Goal: Submit feedback/report problem: Submit feedback/report problem

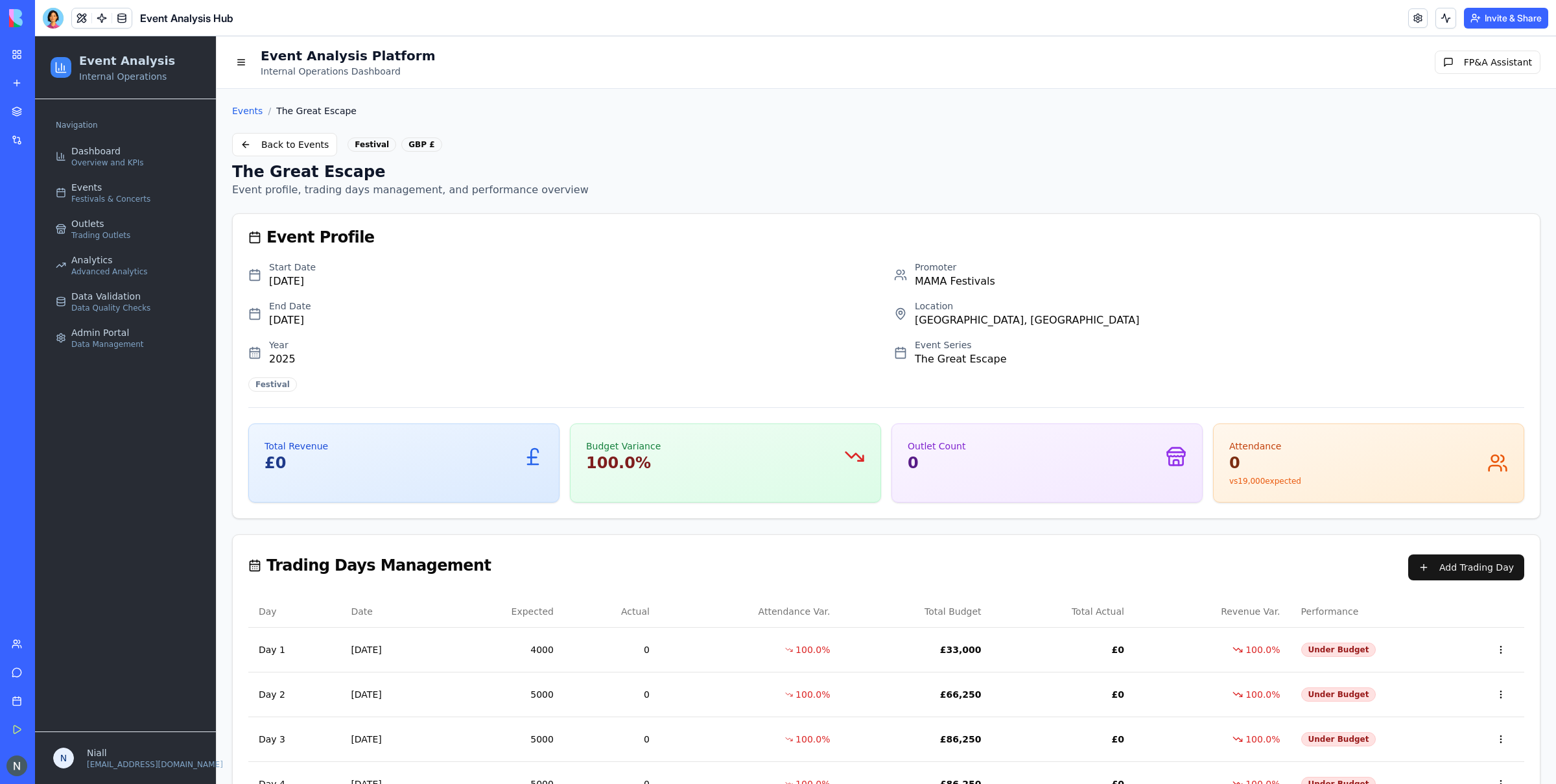
scroll to position [613, 0]
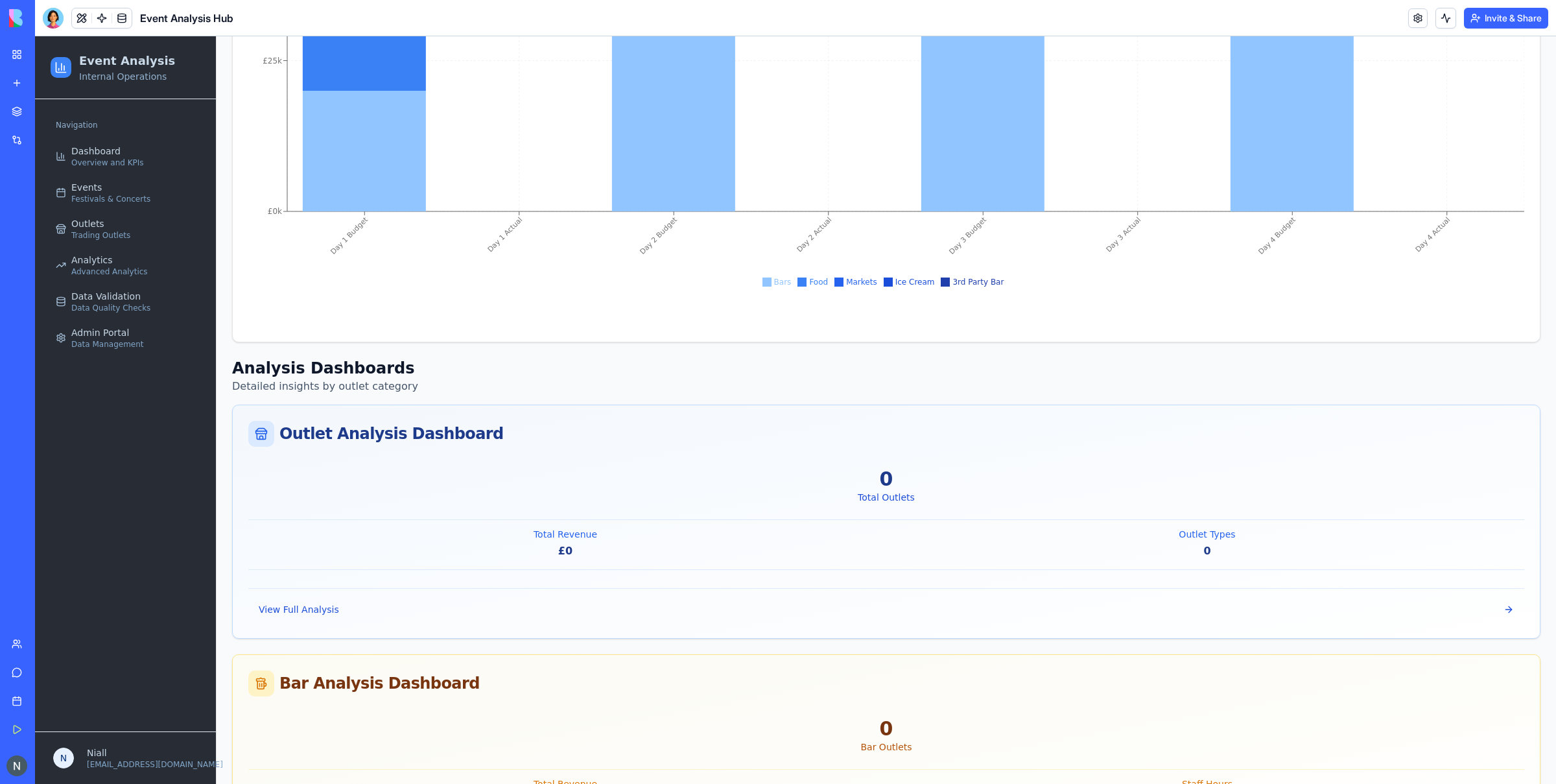
scroll to position [1664, 0]
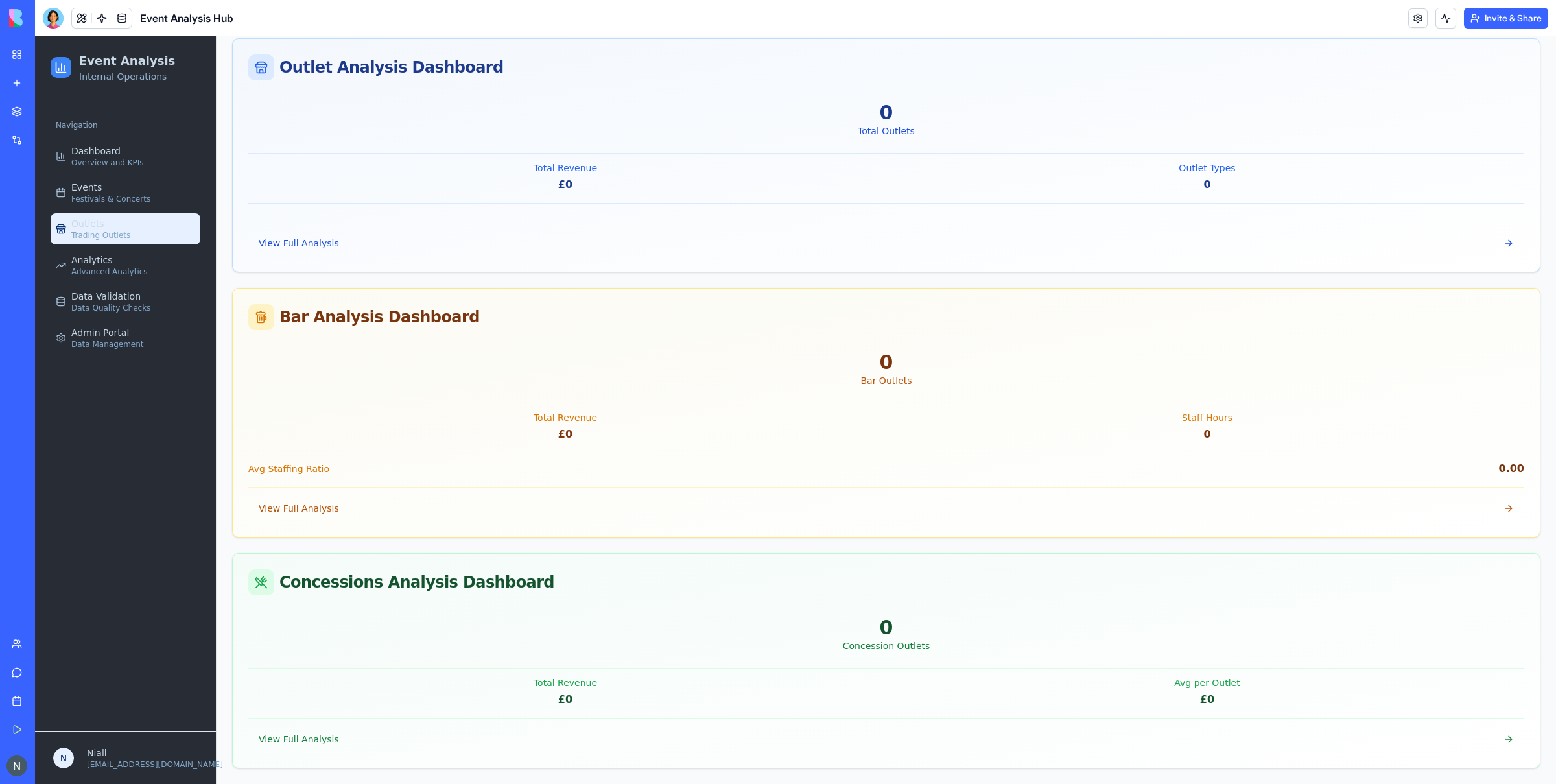
click at [123, 225] on div "Outlets Trading Outlets" at bounding box center [100, 229] width 59 height 23
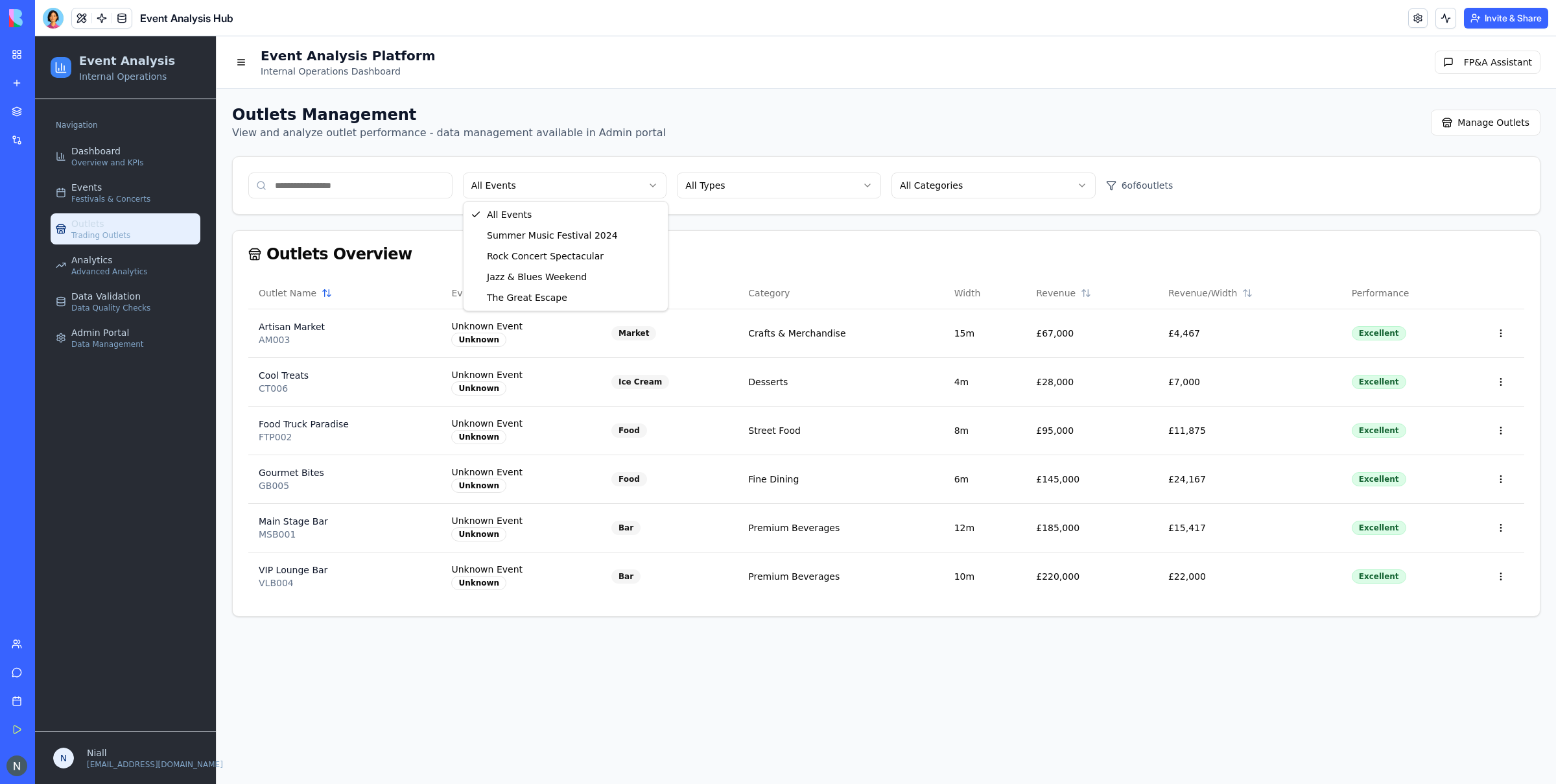
click at [517, 183] on html "Event Analysis Internal Operations Navigation Dashboard Overview and KPIs Event…" at bounding box center [796, 410] width 1521 height 747
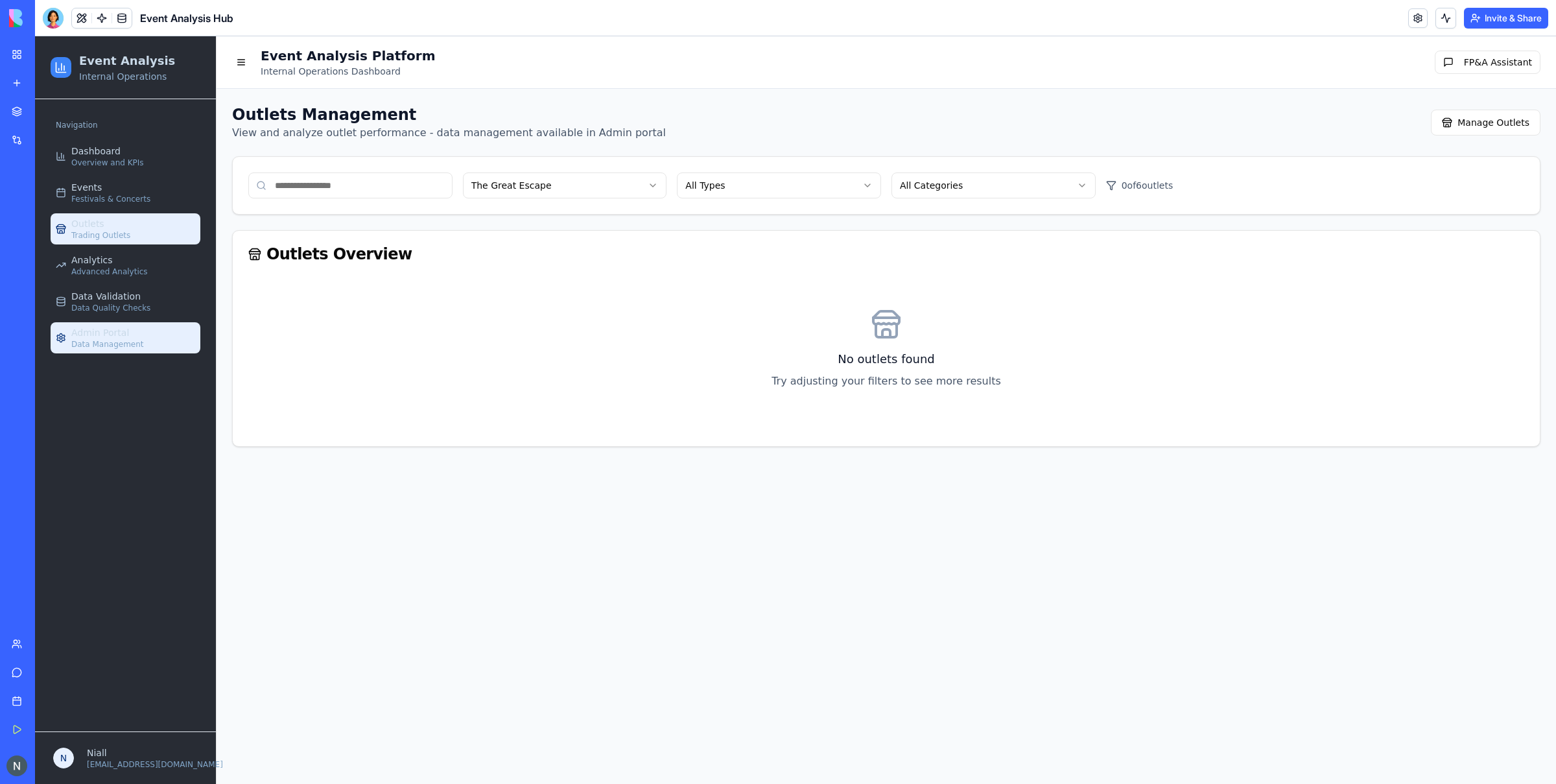
click at [123, 332] on div "Admin Portal Data Management" at bounding box center [107, 338] width 72 height 23
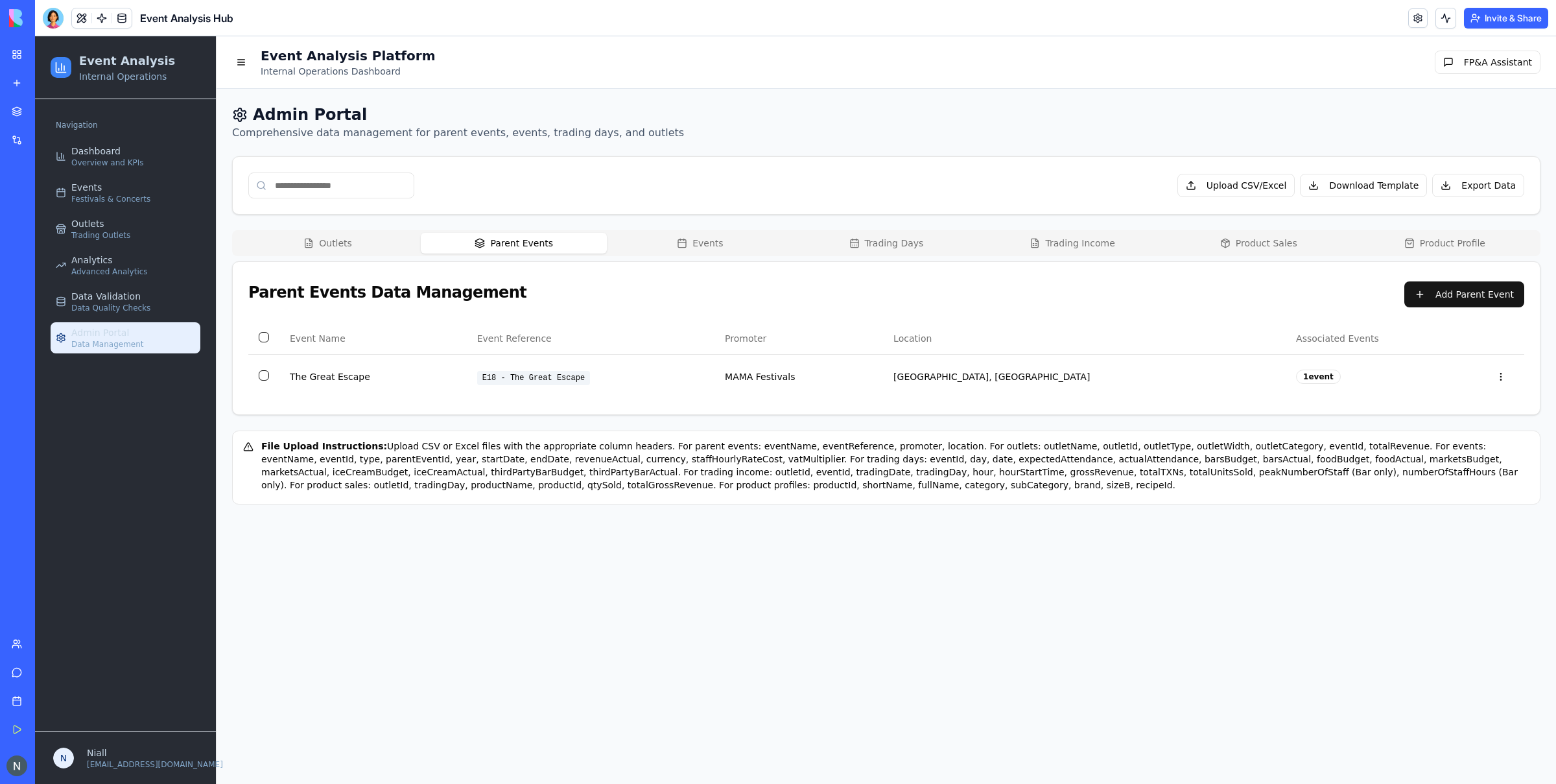
click at [527, 246] on button "Parent Events" at bounding box center [513, 243] width 186 height 21
drag, startPoint x: 745, startPoint y: 237, endPoint x: 849, endPoint y: 248, distance: 104.6
click at [747, 237] on button "Events" at bounding box center [699, 243] width 186 height 21
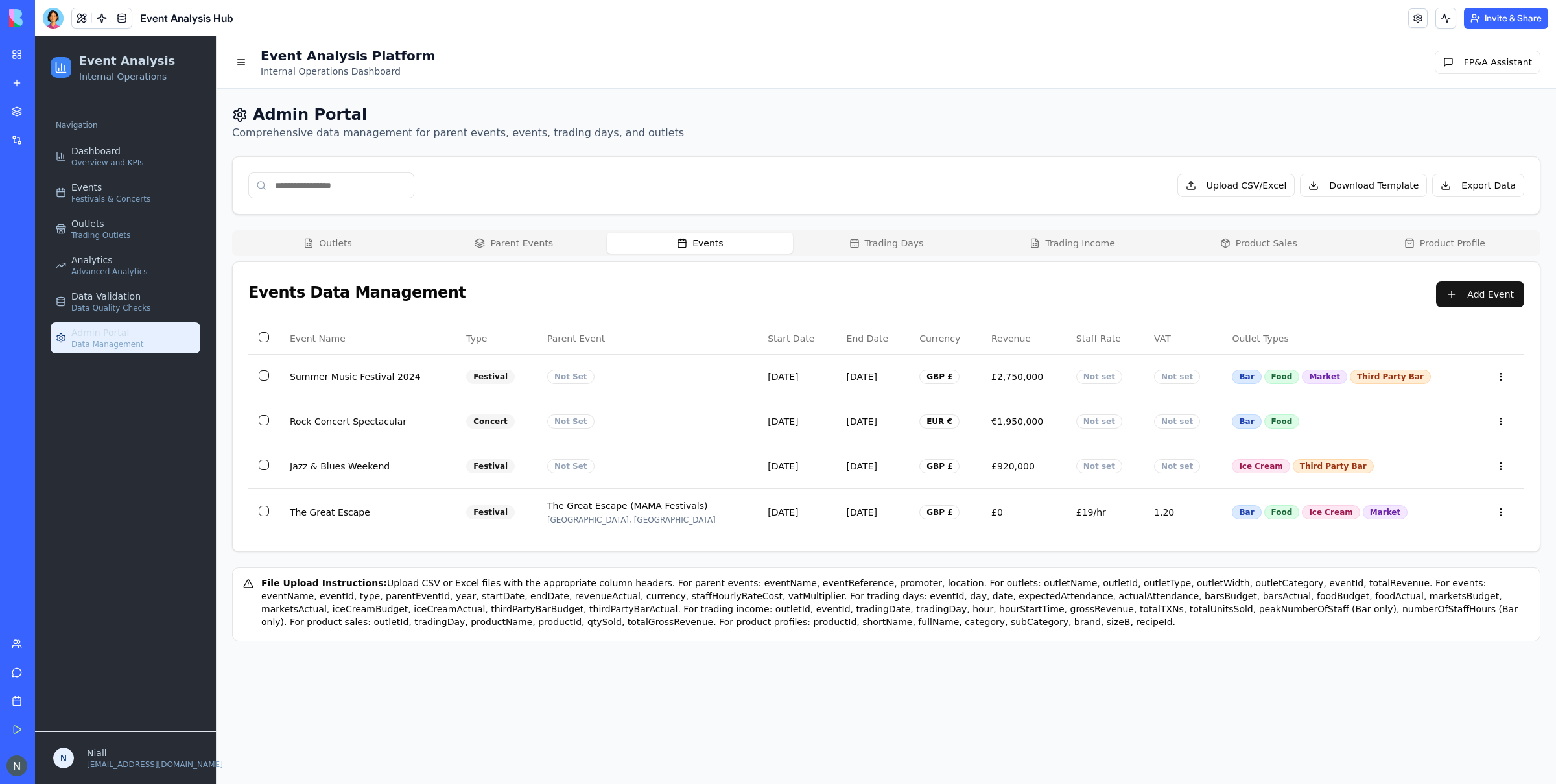
click at [891, 240] on button "Trading Days" at bounding box center [886, 243] width 186 height 21
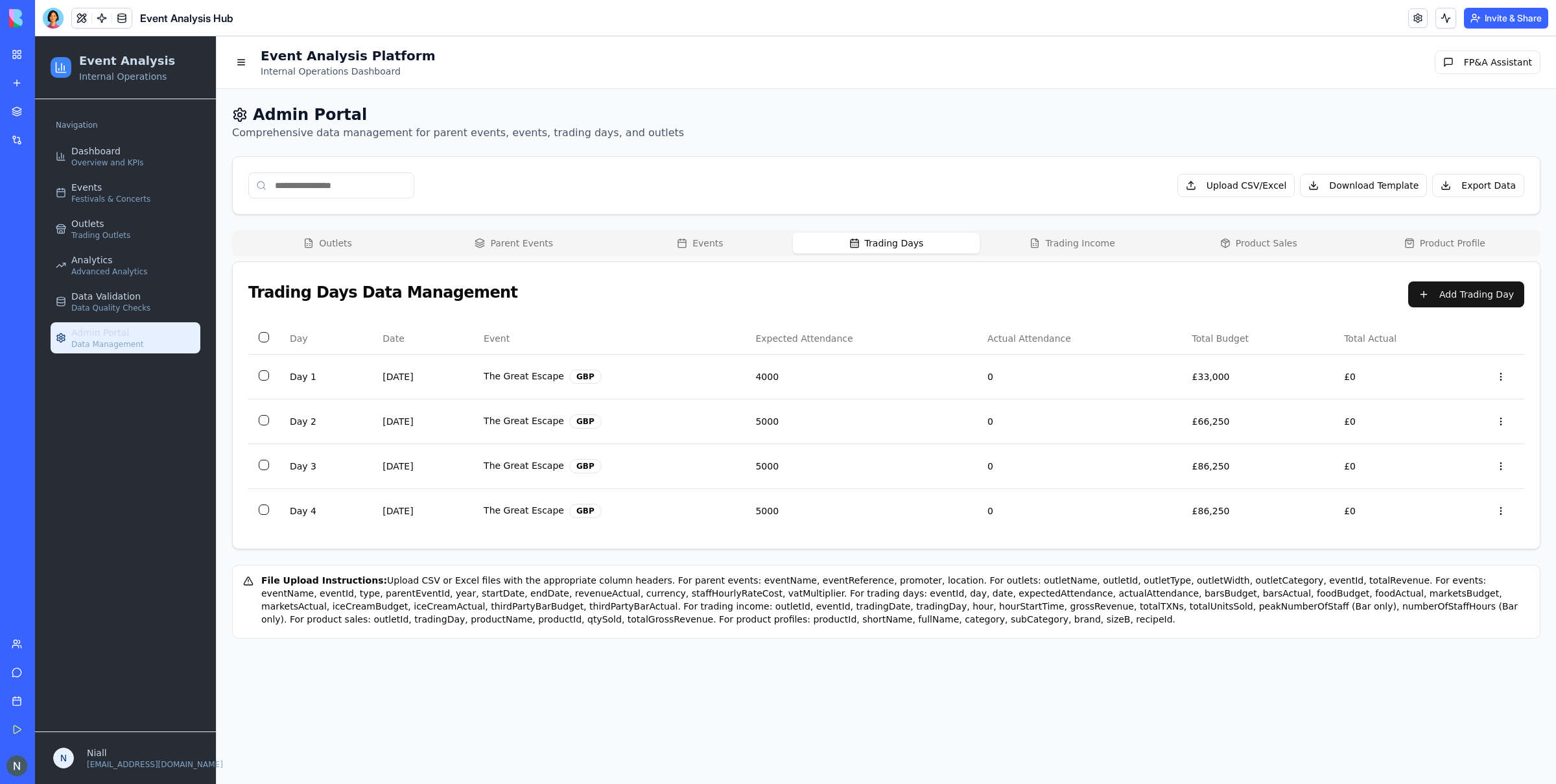
click at [1073, 244] on button "Trading Income" at bounding box center [1073, 243] width 186 height 21
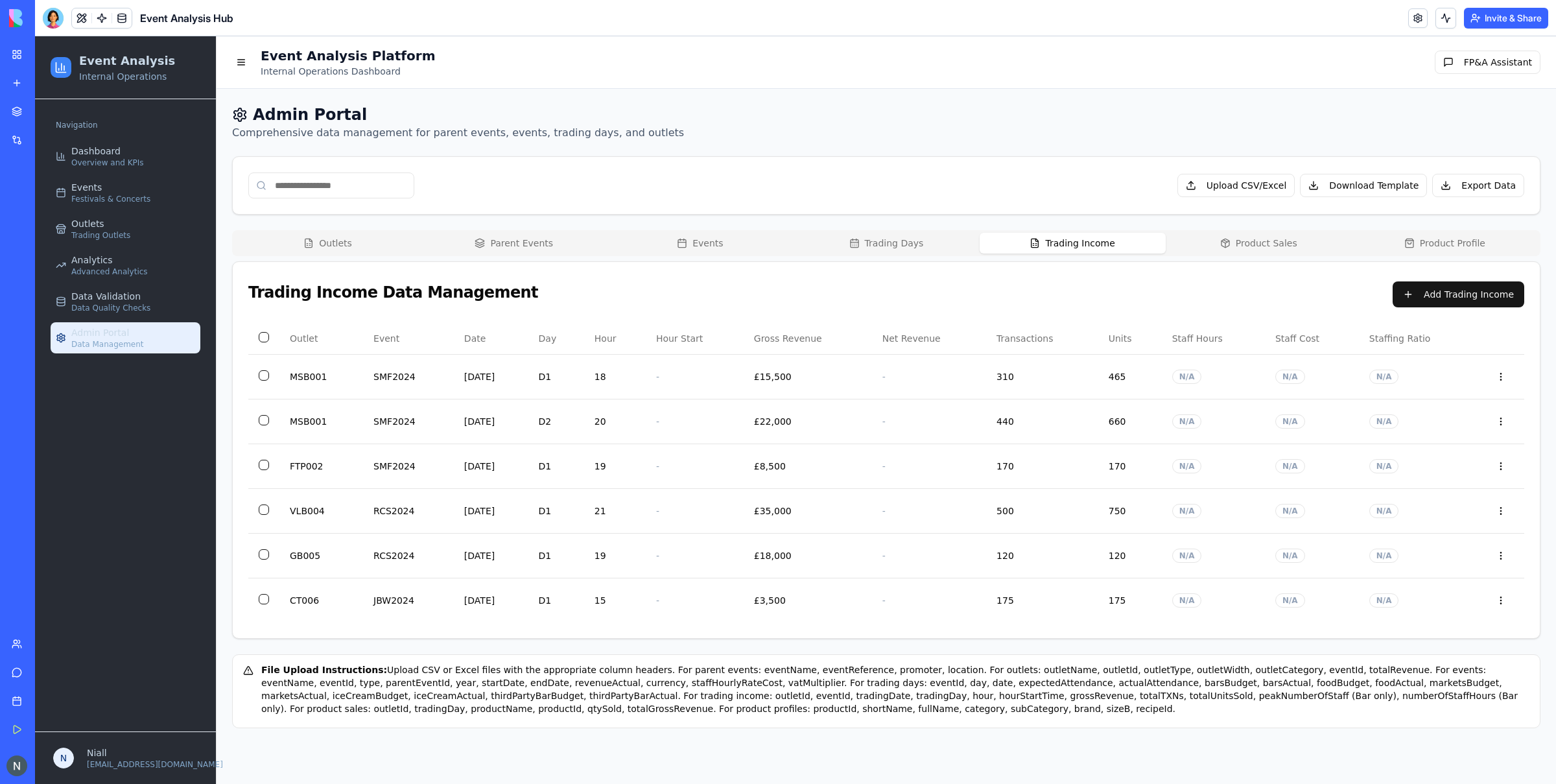
click at [907, 248] on button "Trading Days" at bounding box center [886, 243] width 186 height 21
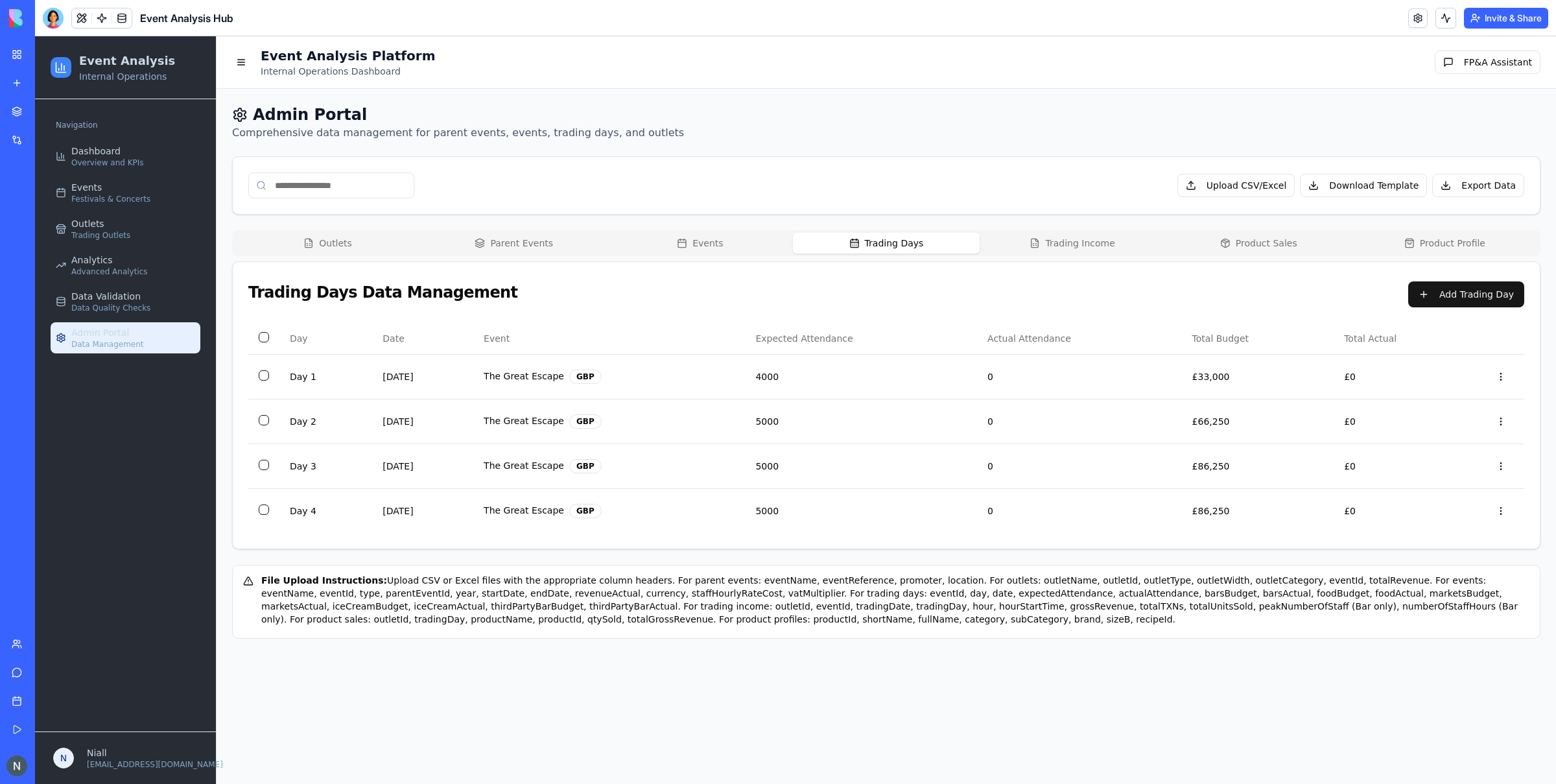
click at [668, 246] on button "Events" at bounding box center [699, 243] width 186 height 21
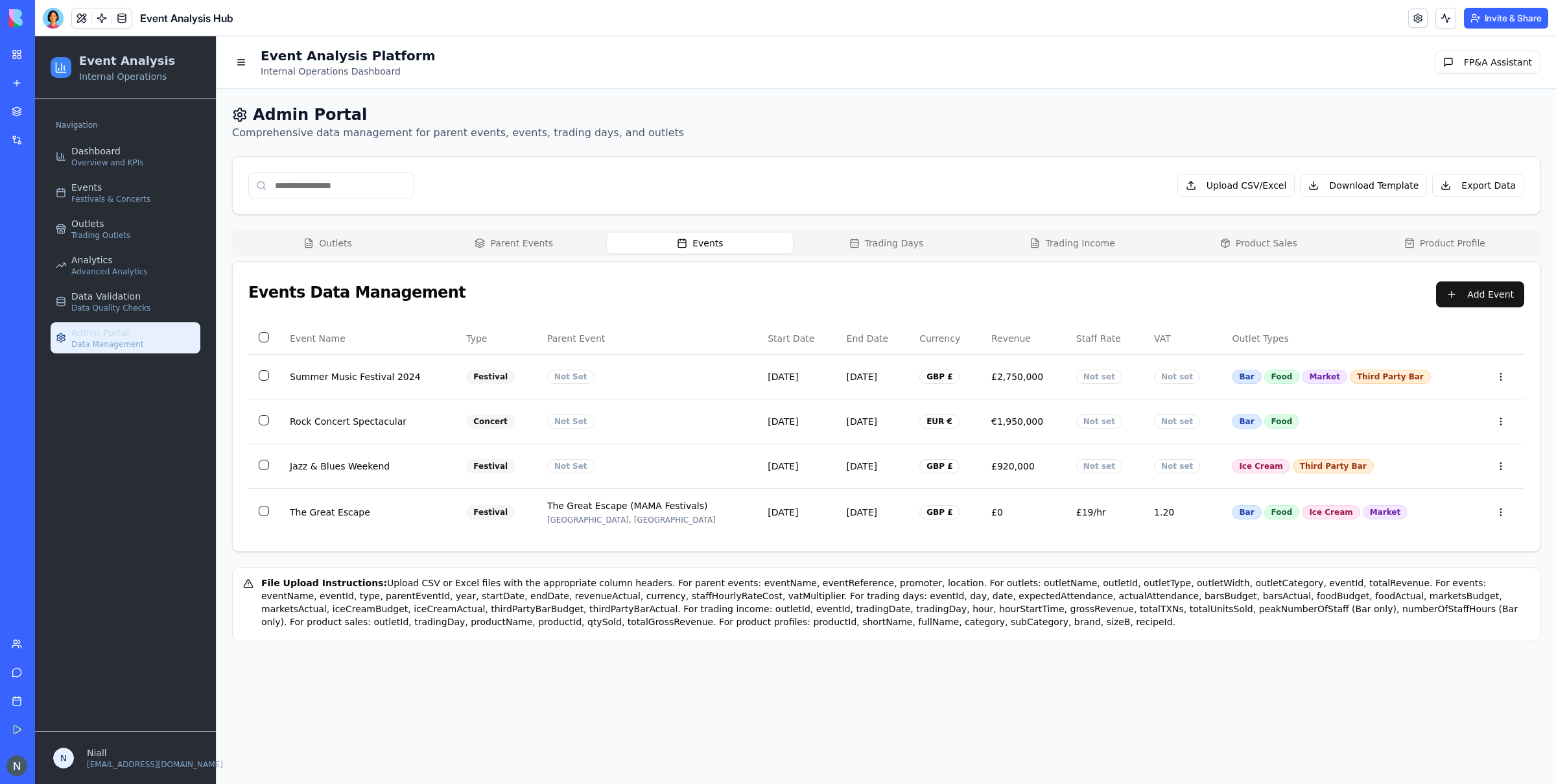
click at [877, 242] on button "Trading Days" at bounding box center [886, 243] width 186 height 21
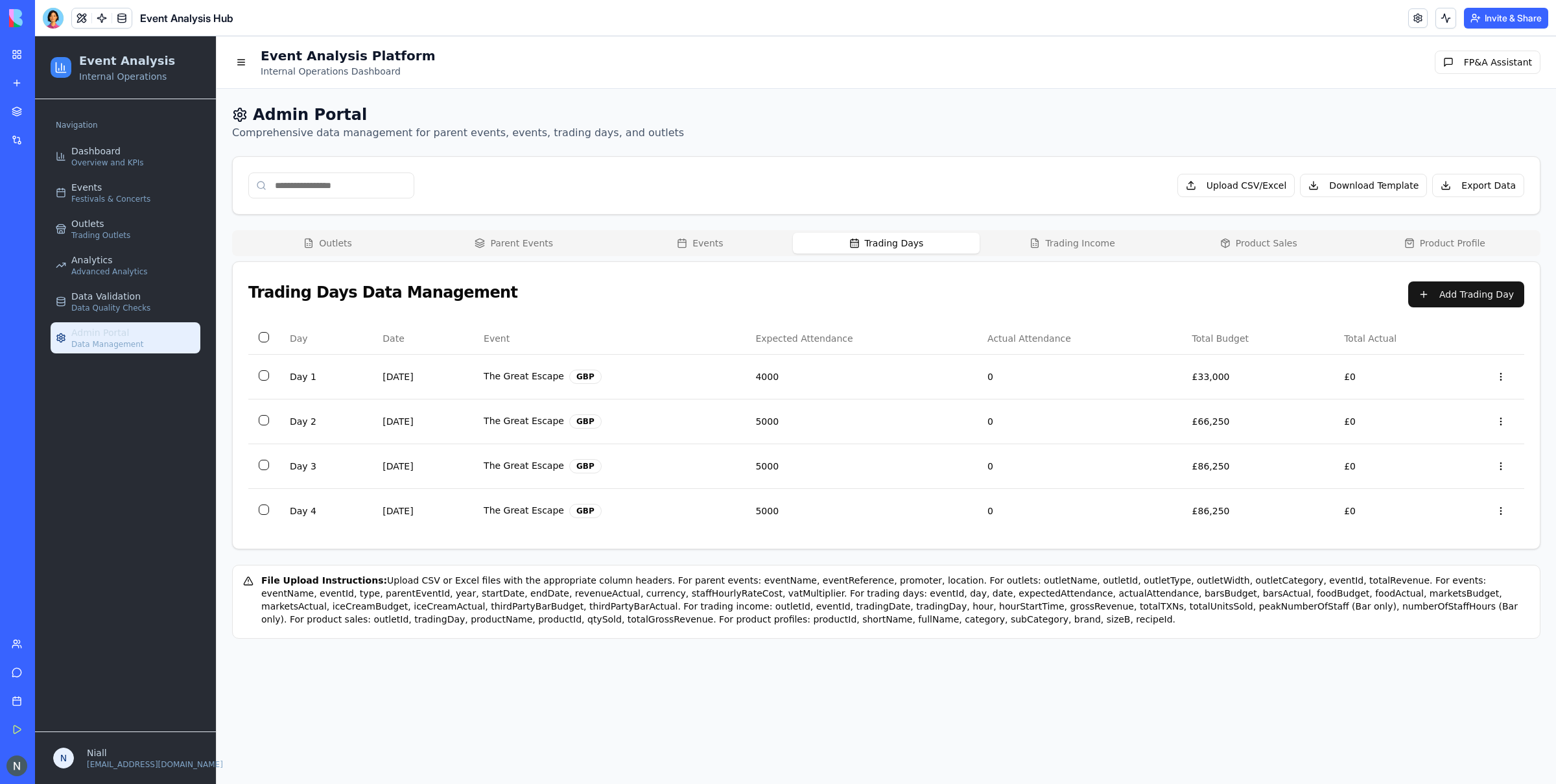
click at [653, 230] on div "Admin Portal Comprehensive data management for parent events, events, trading d…" at bounding box center [886, 371] width 1308 height 534
click at [493, 250] on button "Parent Events" at bounding box center [513, 243] width 186 height 21
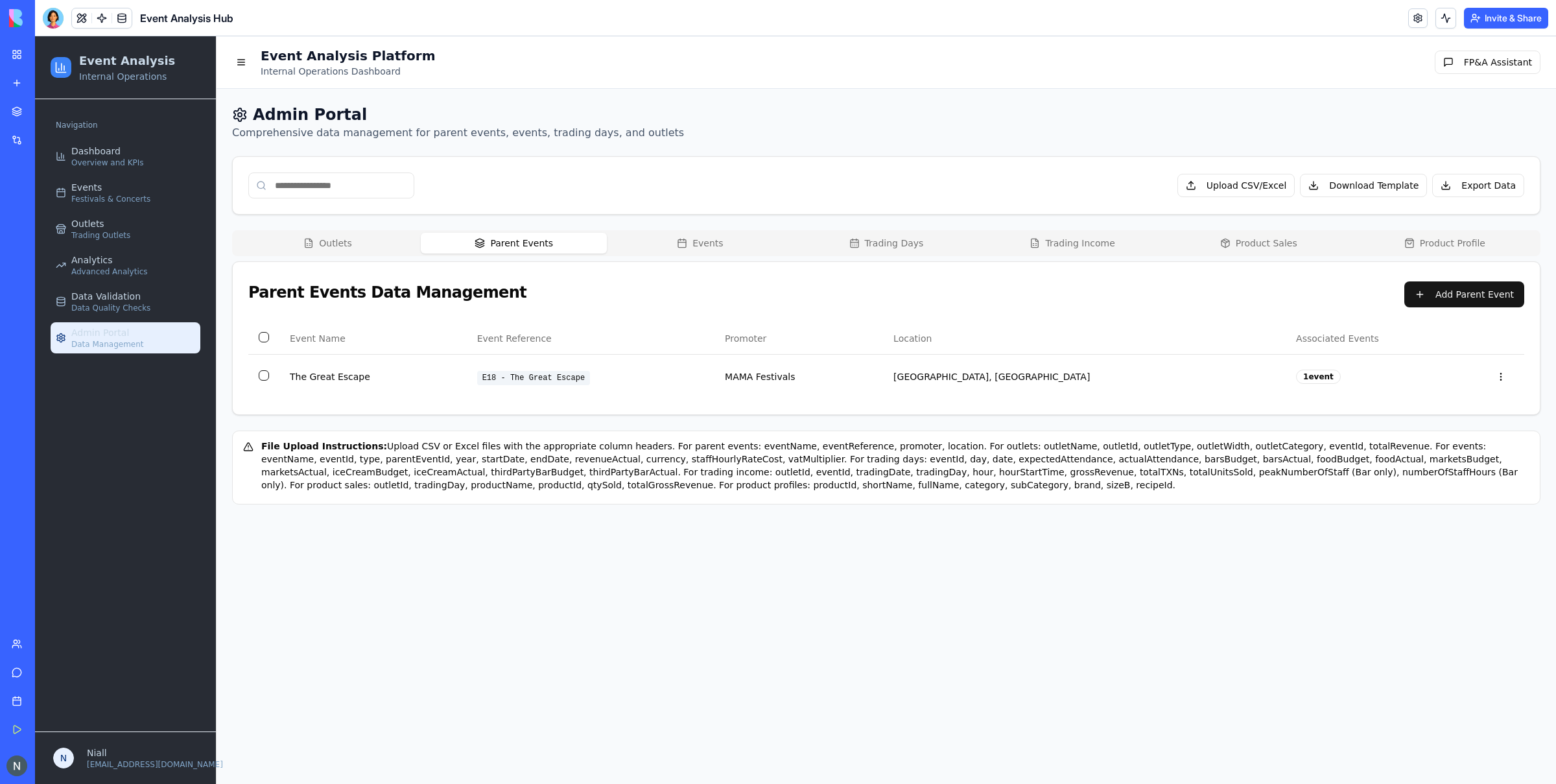
click at [291, 253] on button "Outlets" at bounding box center [328, 243] width 186 height 21
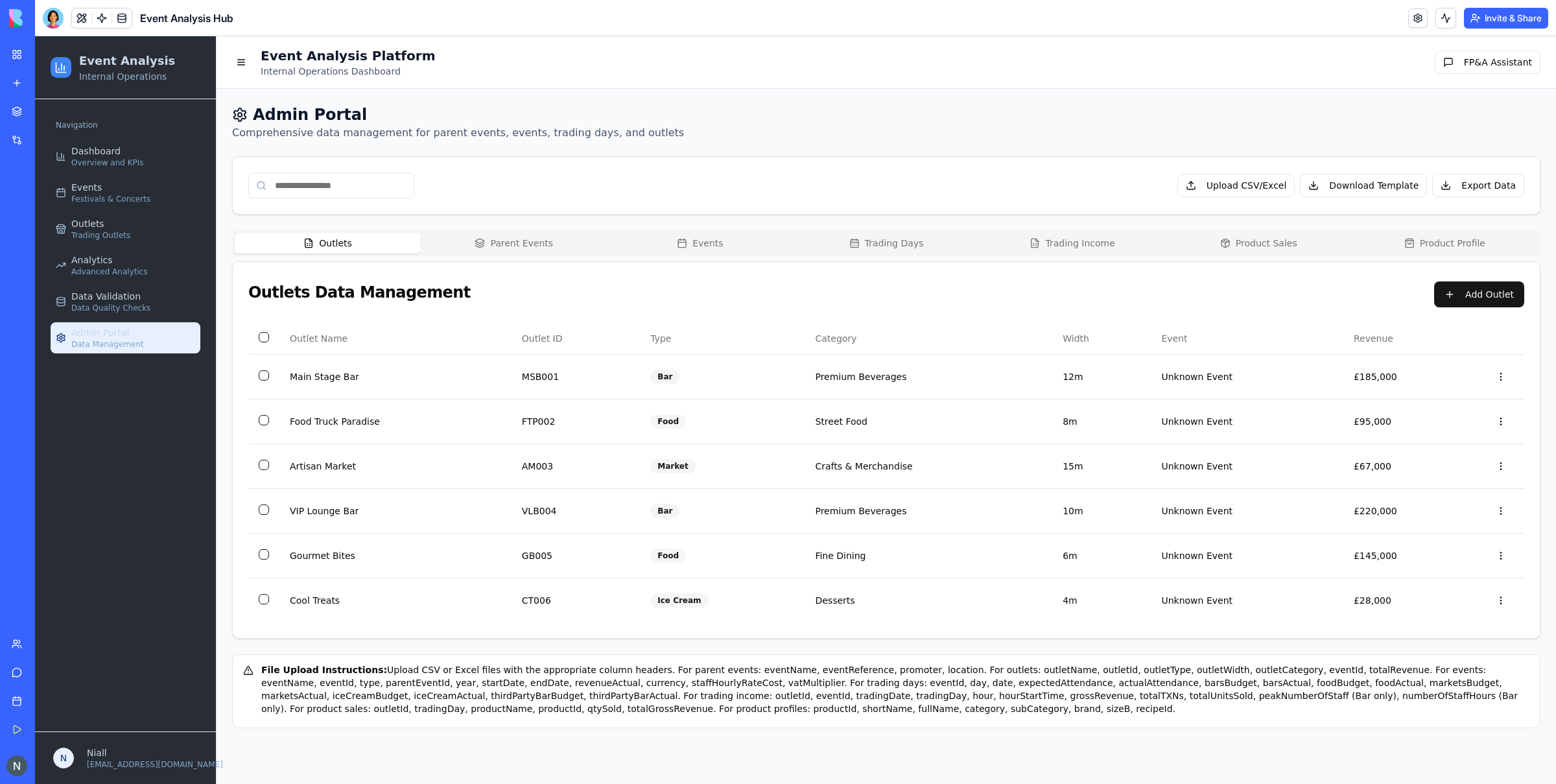
click at [800, 251] on button "Trading Days" at bounding box center [886, 243] width 186 height 21
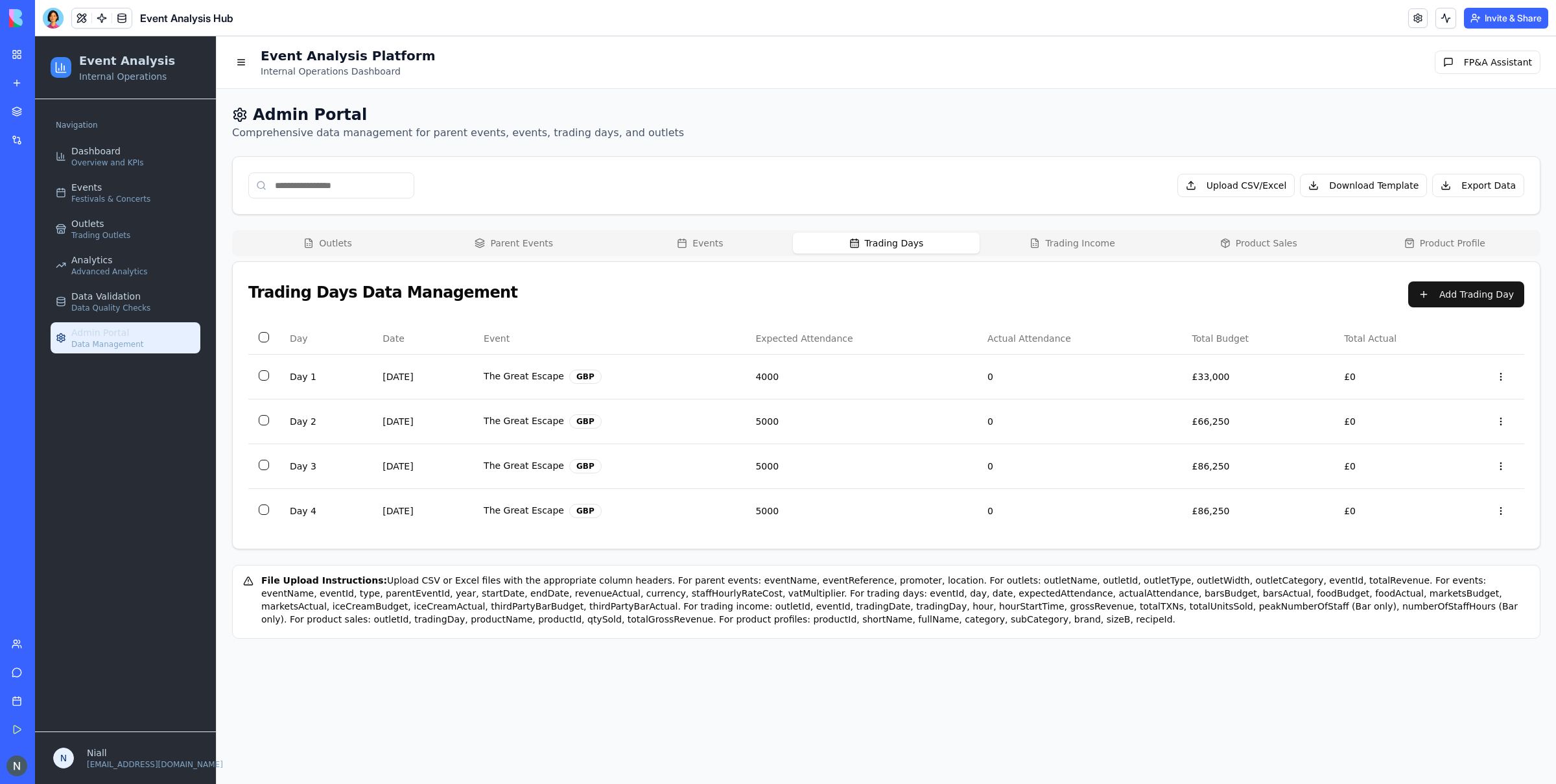
click at [903, 247] on button "Trading Days" at bounding box center [886, 243] width 186 height 21
click at [1060, 247] on button "Trading Income" at bounding box center [1073, 243] width 186 height 21
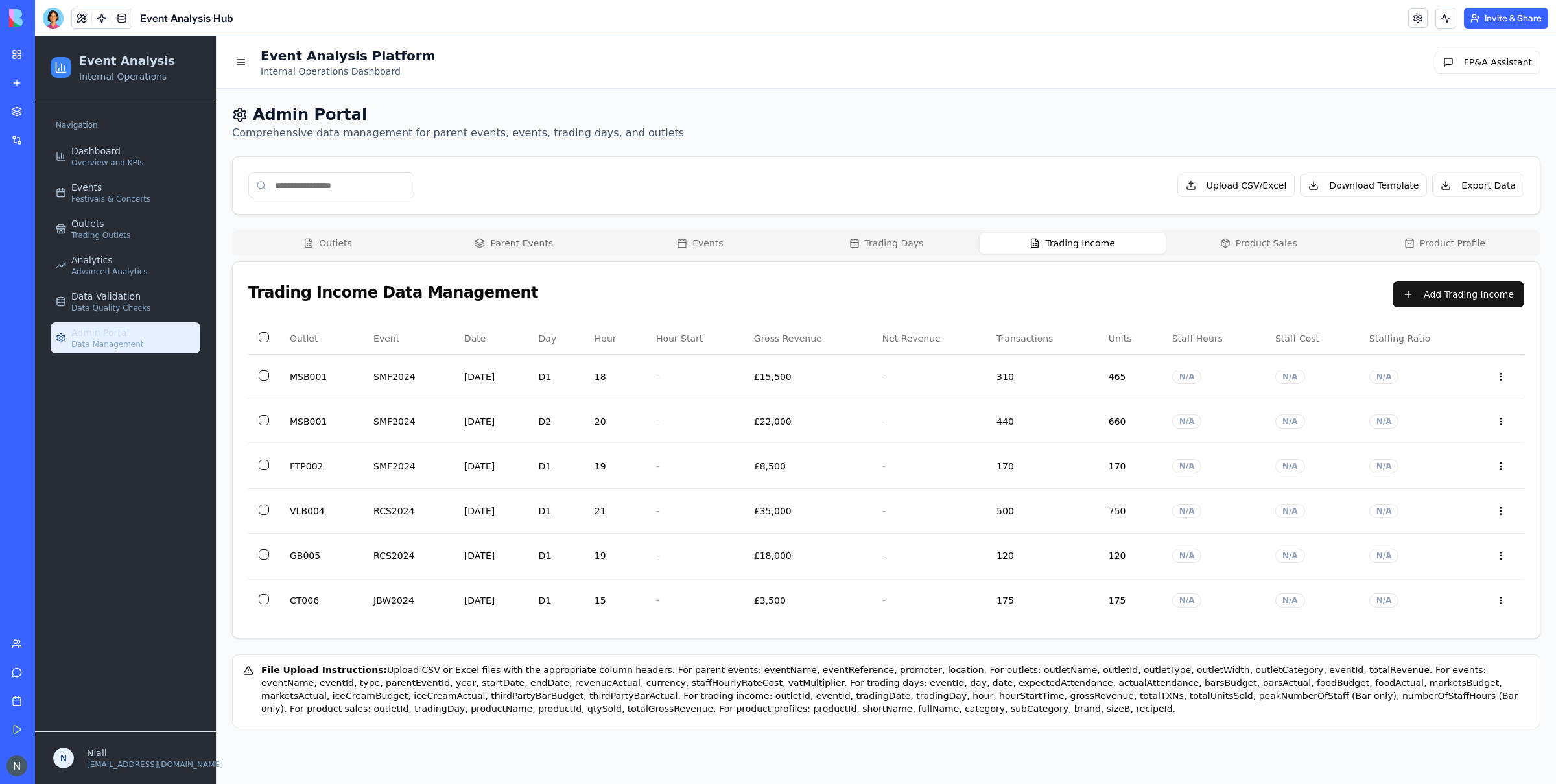
click at [1251, 241] on button "Product Sales" at bounding box center [1259, 243] width 186 height 21
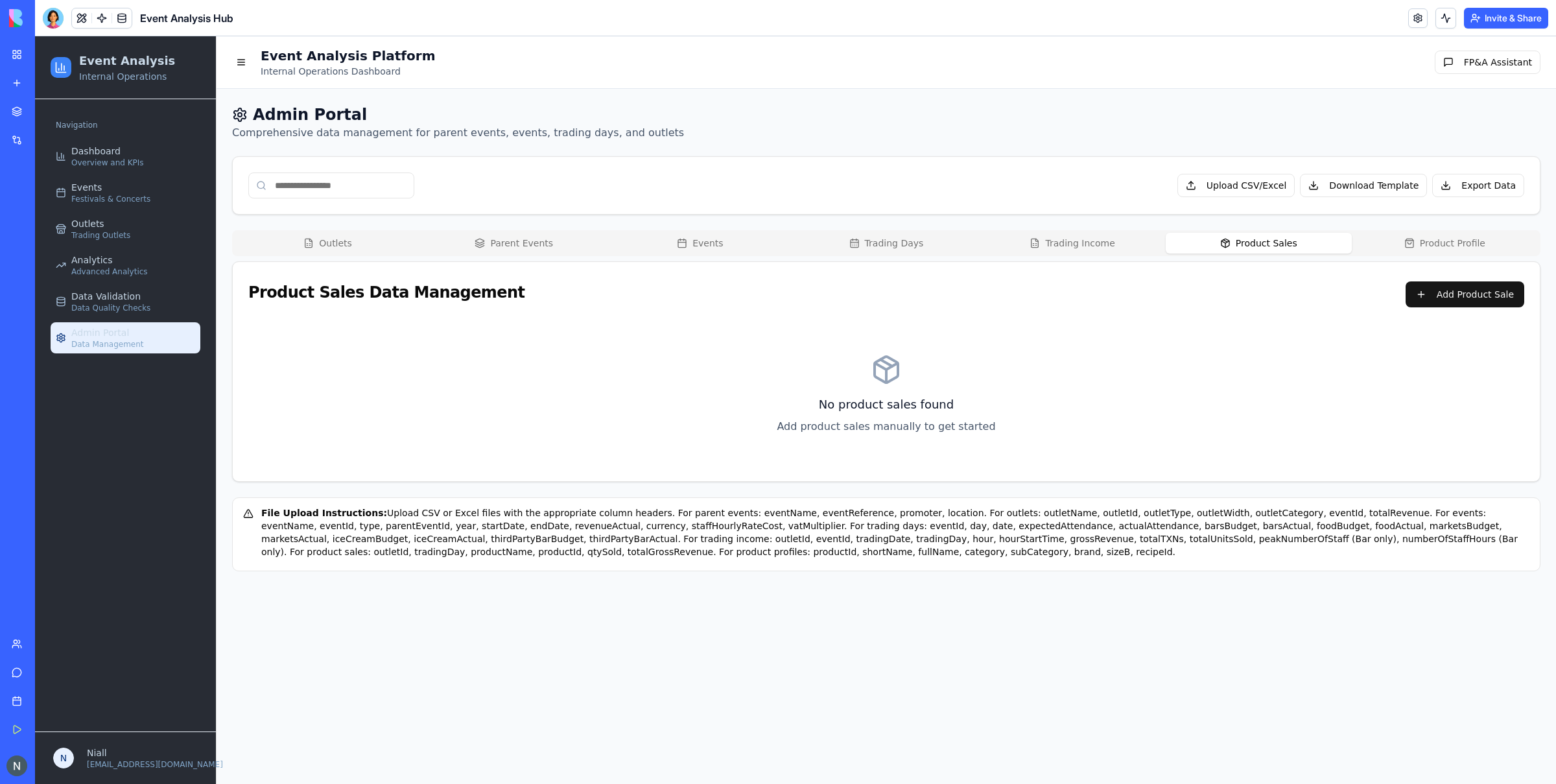
click at [1444, 239] on button "Product Profile" at bounding box center [1444, 243] width 186 height 21
click at [343, 234] on button "Outlets" at bounding box center [328, 243] width 186 height 21
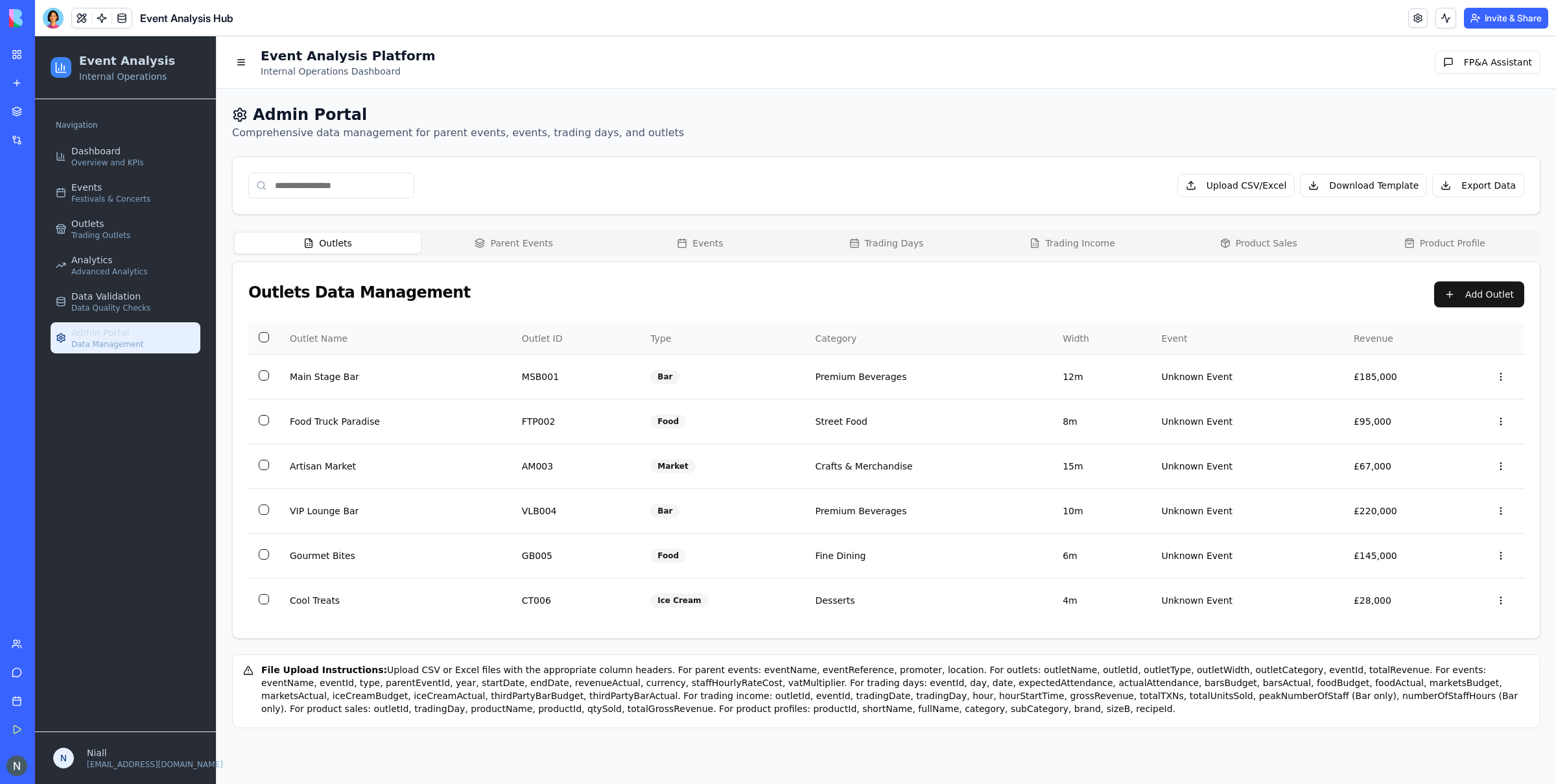
click at [262, 337] on button "button" at bounding box center [263, 336] width 10 height 10
click at [262, 337] on button "button" at bounding box center [263, 336] width 10 height 10
click at [134, 194] on span "Festivals & Concerts" at bounding box center [110, 198] width 79 height 10
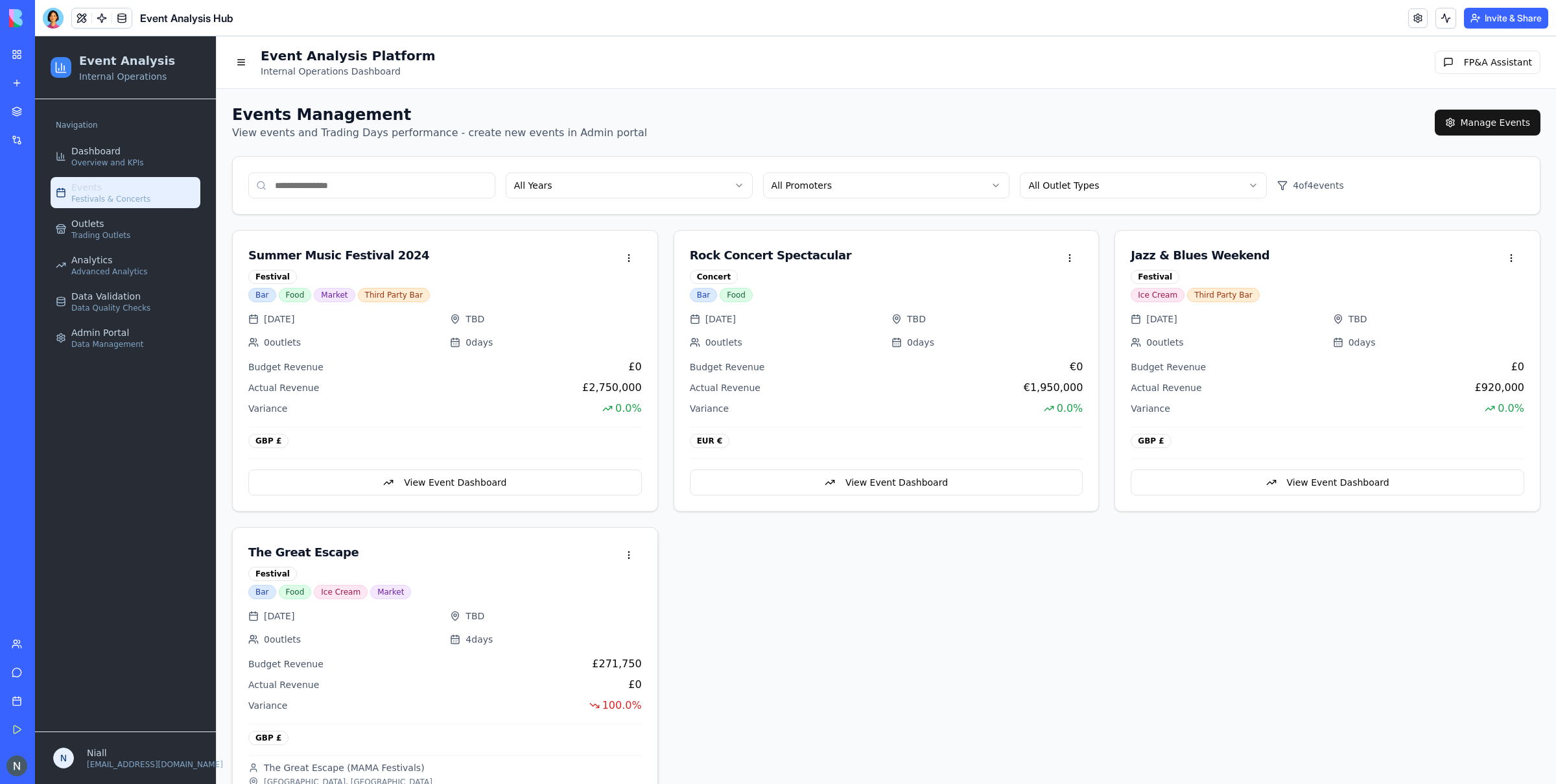
click at [465, 617] on div "TBD" at bounding box center [546, 615] width 191 height 13
click at [629, 556] on html "Event Analysis Internal Operations Navigation Dashboard Overview and KPIs Event…" at bounding box center [796, 452] width 1521 height 830
click at [114, 341] on html "Event Analysis Internal Operations Navigation Dashboard Overview and KPIs Event…" at bounding box center [796, 452] width 1521 height 830
click at [113, 306] on span "Data Quality Checks" at bounding box center [110, 307] width 79 height 10
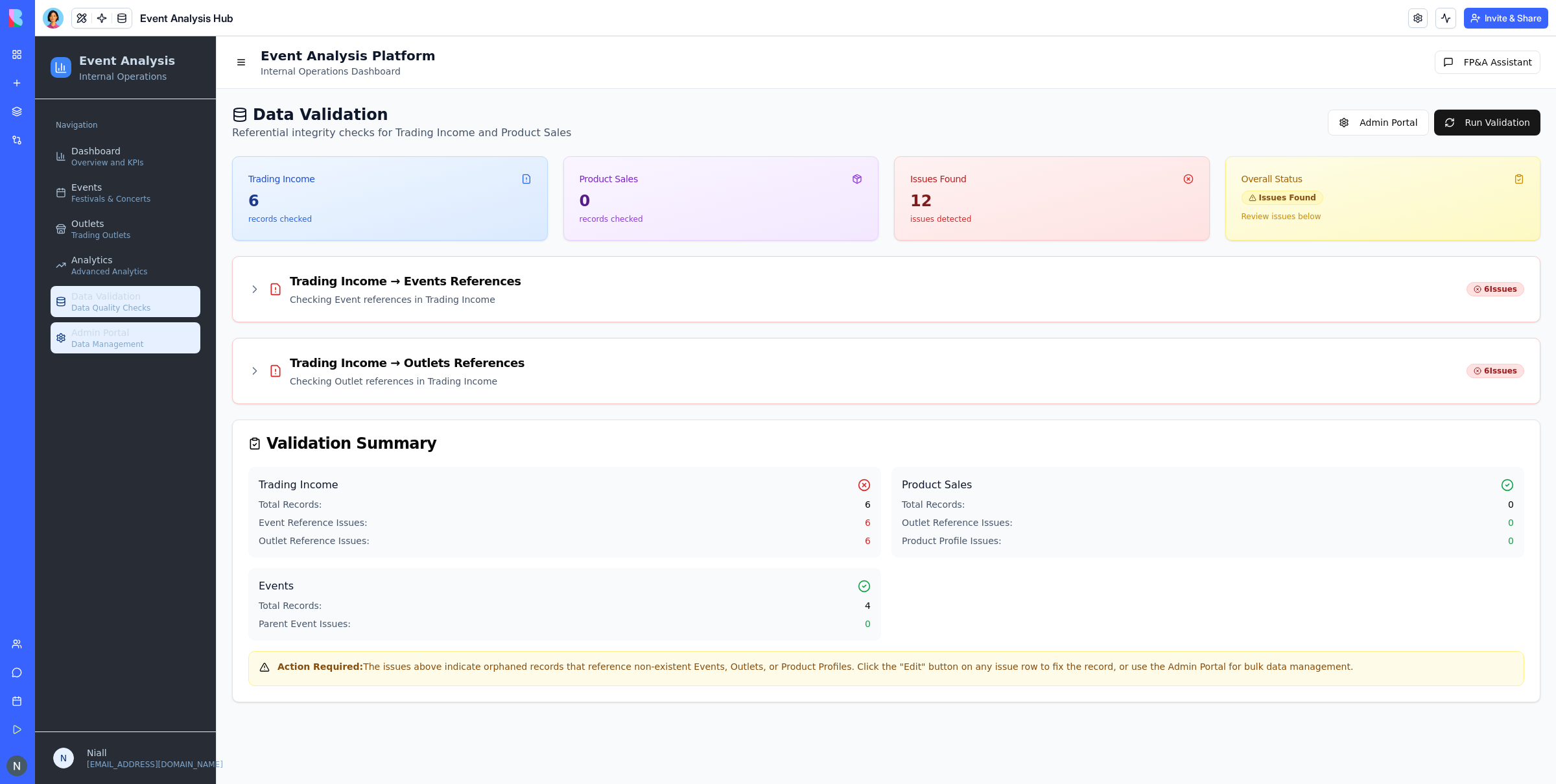
click at [115, 343] on span "Data Management" at bounding box center [107, 344] width 72 height 10
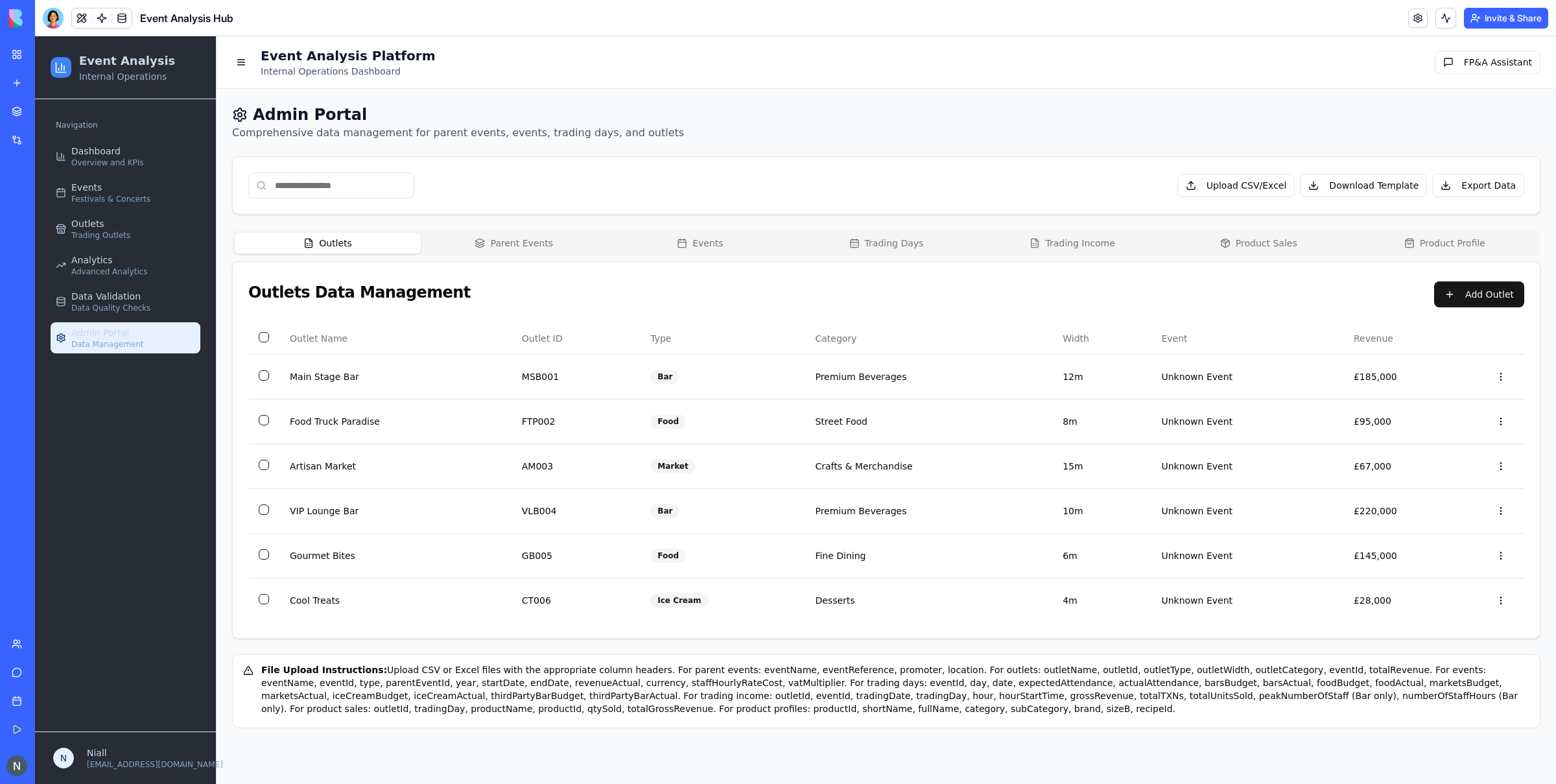
click at [676, 247] on button "Events" at bounding box center [699, 243] width 186 height 21
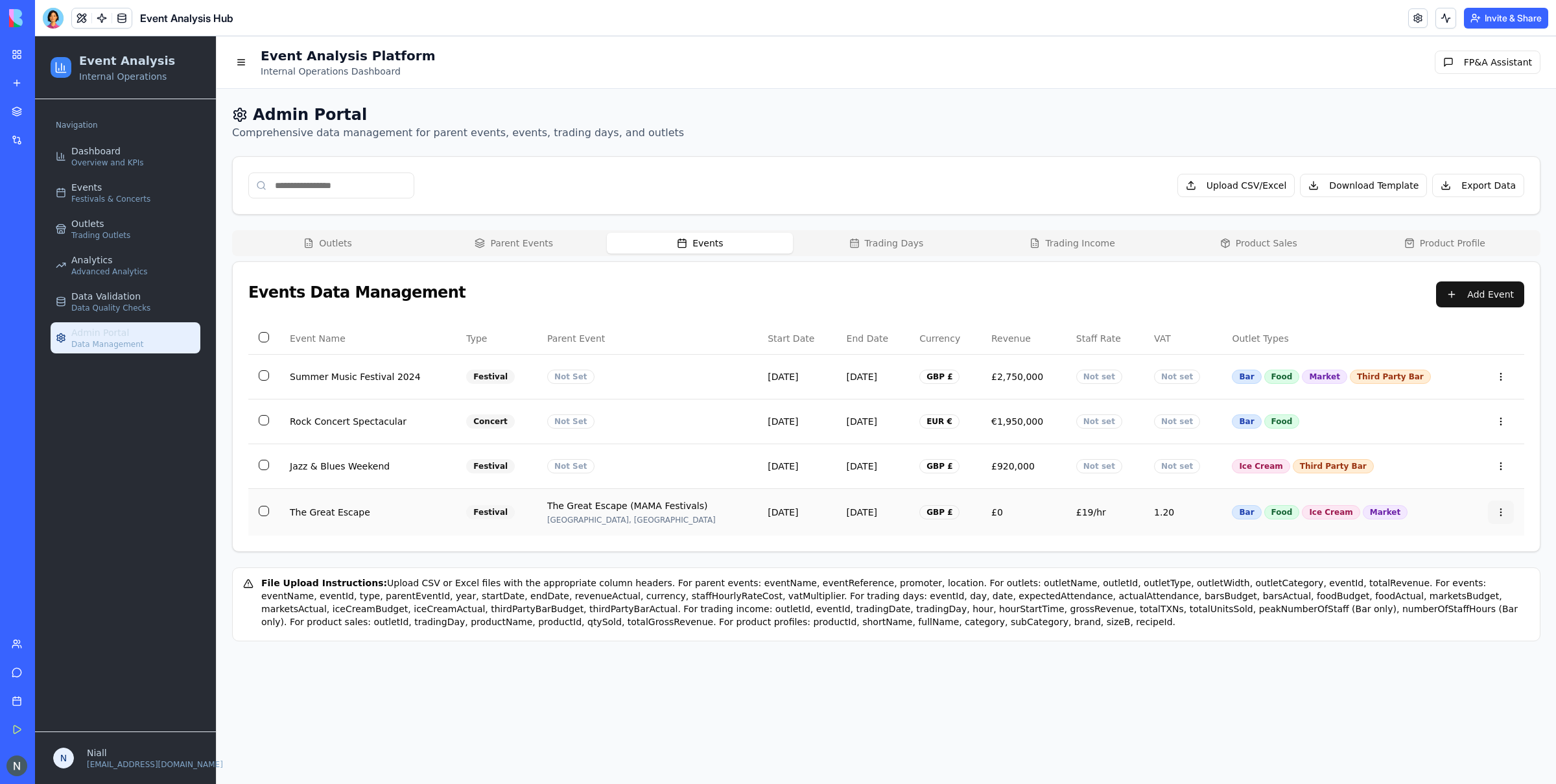
click at [1505, 513] on html "Event Analysis Internal Operations Navigation Dashboard Overview and KPIs Event…" at bounding box center [796, 410] width 1521 height 747
click at [1485, 535] on div "Edit" at bounding box center [1472, 541] width 77 height 21
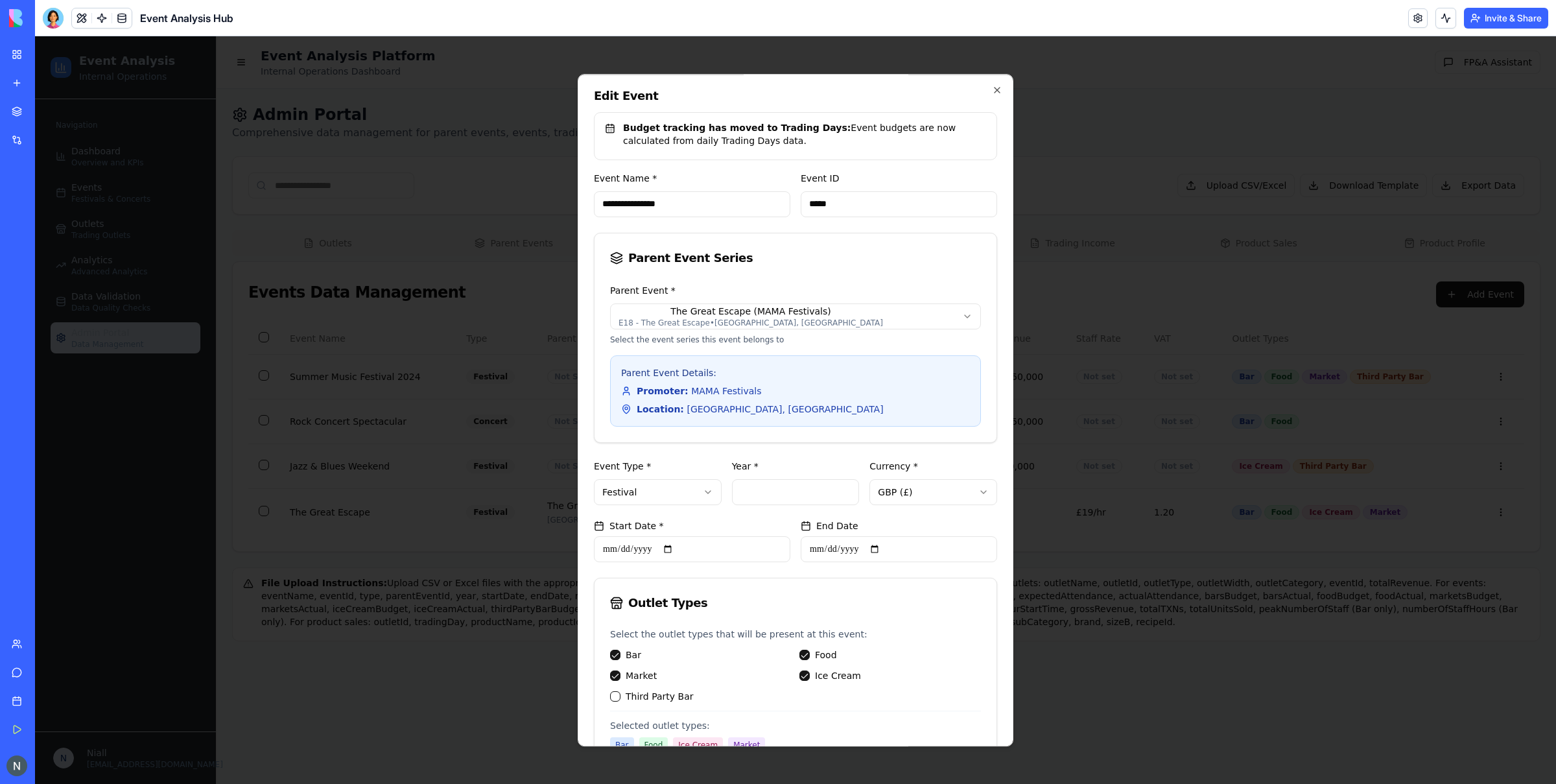
scroll to position [288, 0]
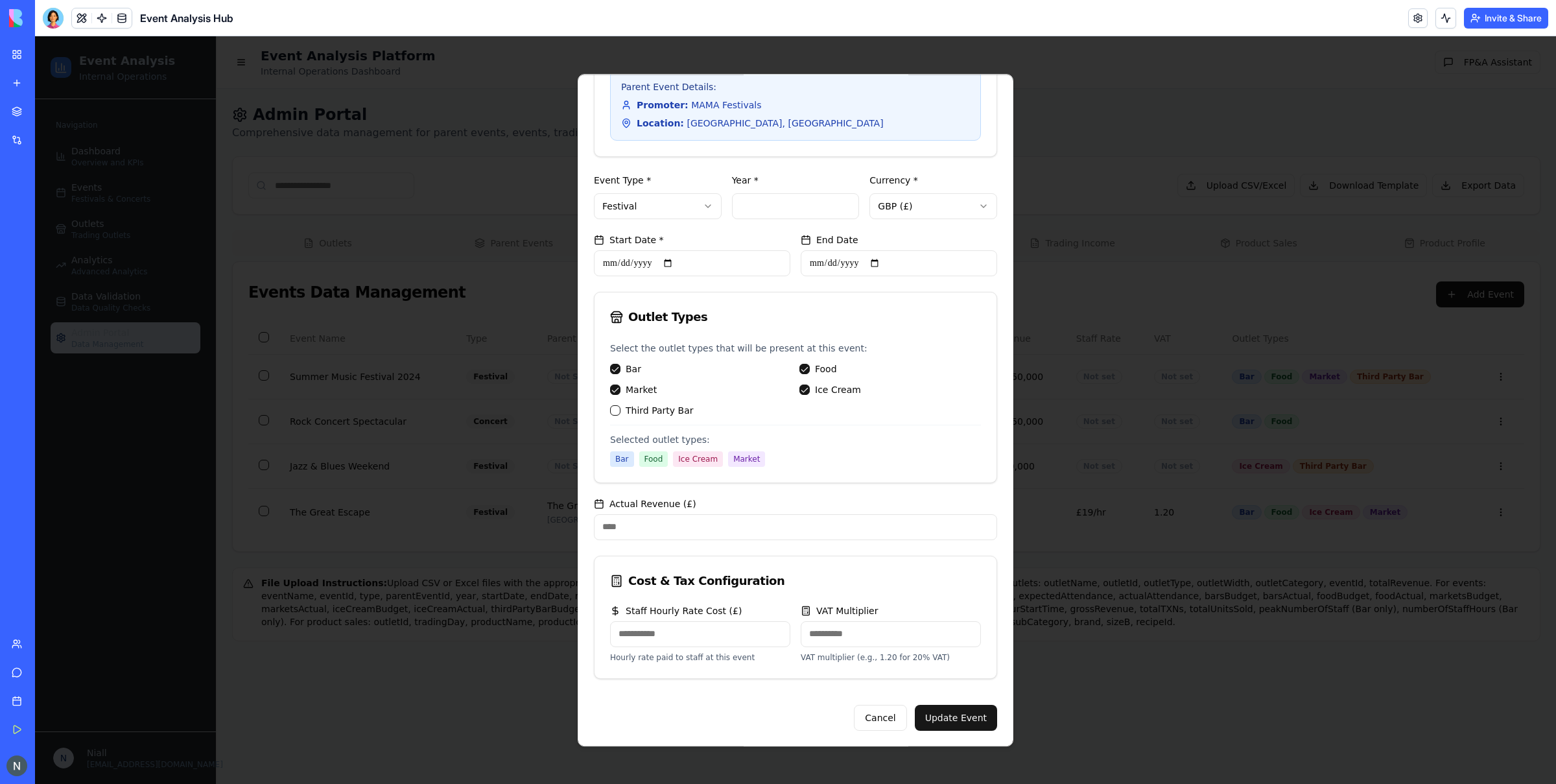
click at [869, 731] on div "**********" at bounding box center [795, 410] width 435 height 673
click at [878, 719] on button "Cancel" at bounding box center [880, 718] width 53 height 26
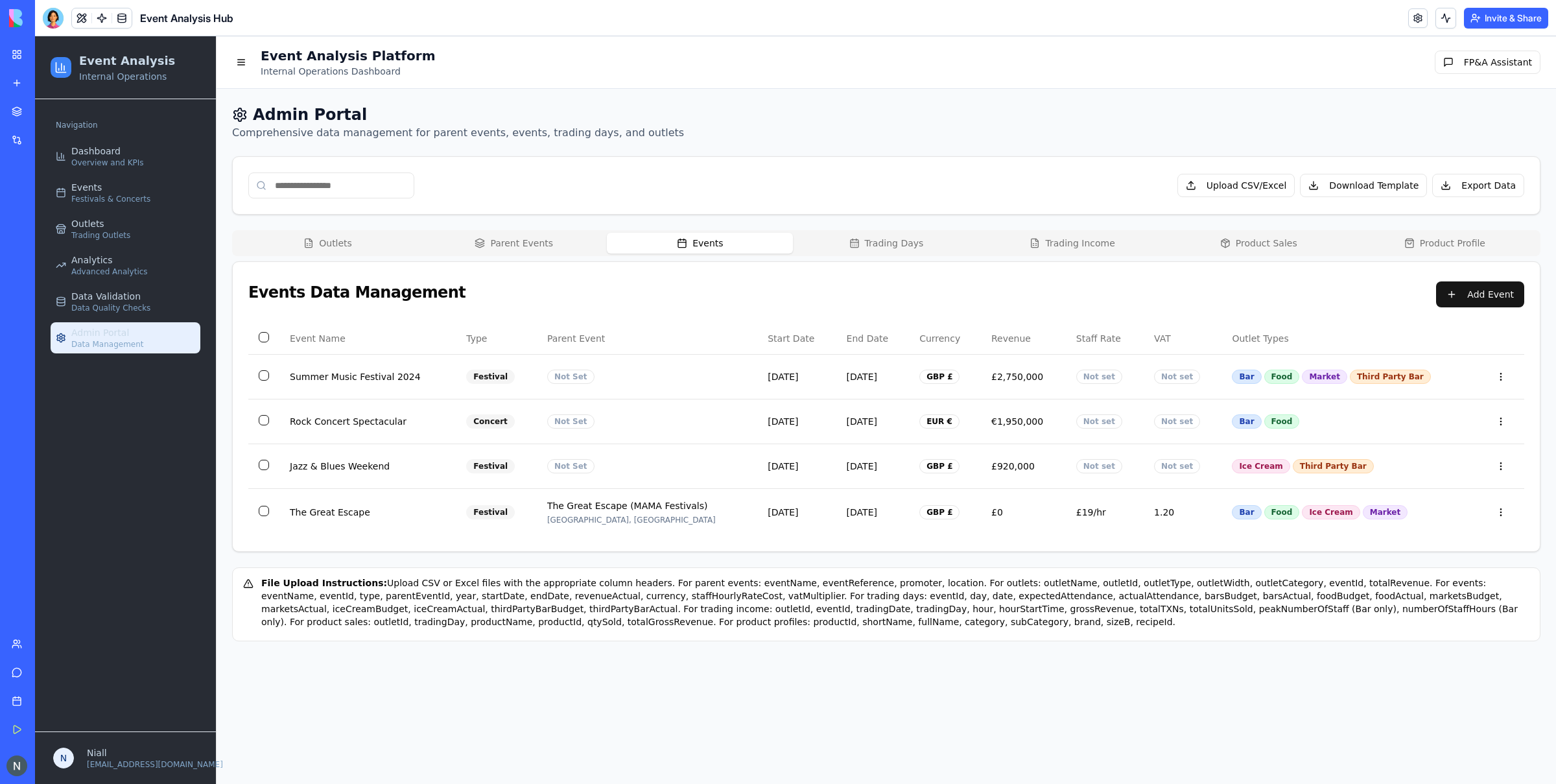
click at [119, 176] on ul "Dashboard Overview and KPIs Events Festivals & Concerts Outlets Trading Outlets…" at bounding box center [125, 247] width 150 height 213
click at [123, 188] on div "Events Festivals & Concerts" at bounding box center [110, 192] width 79 height 23
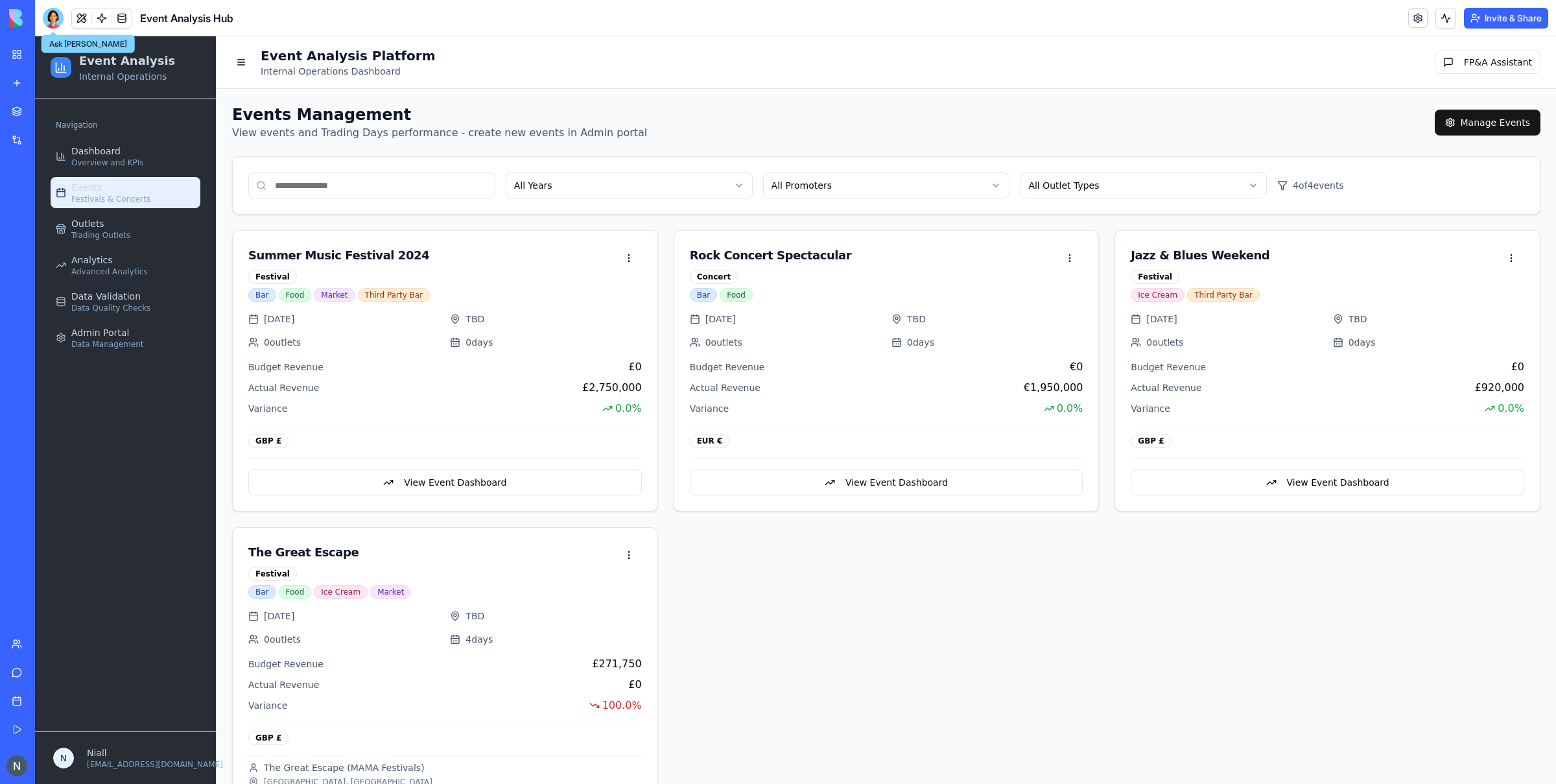
click at [58, 10] on div at bounding box center [53, 18] width 21 height 21
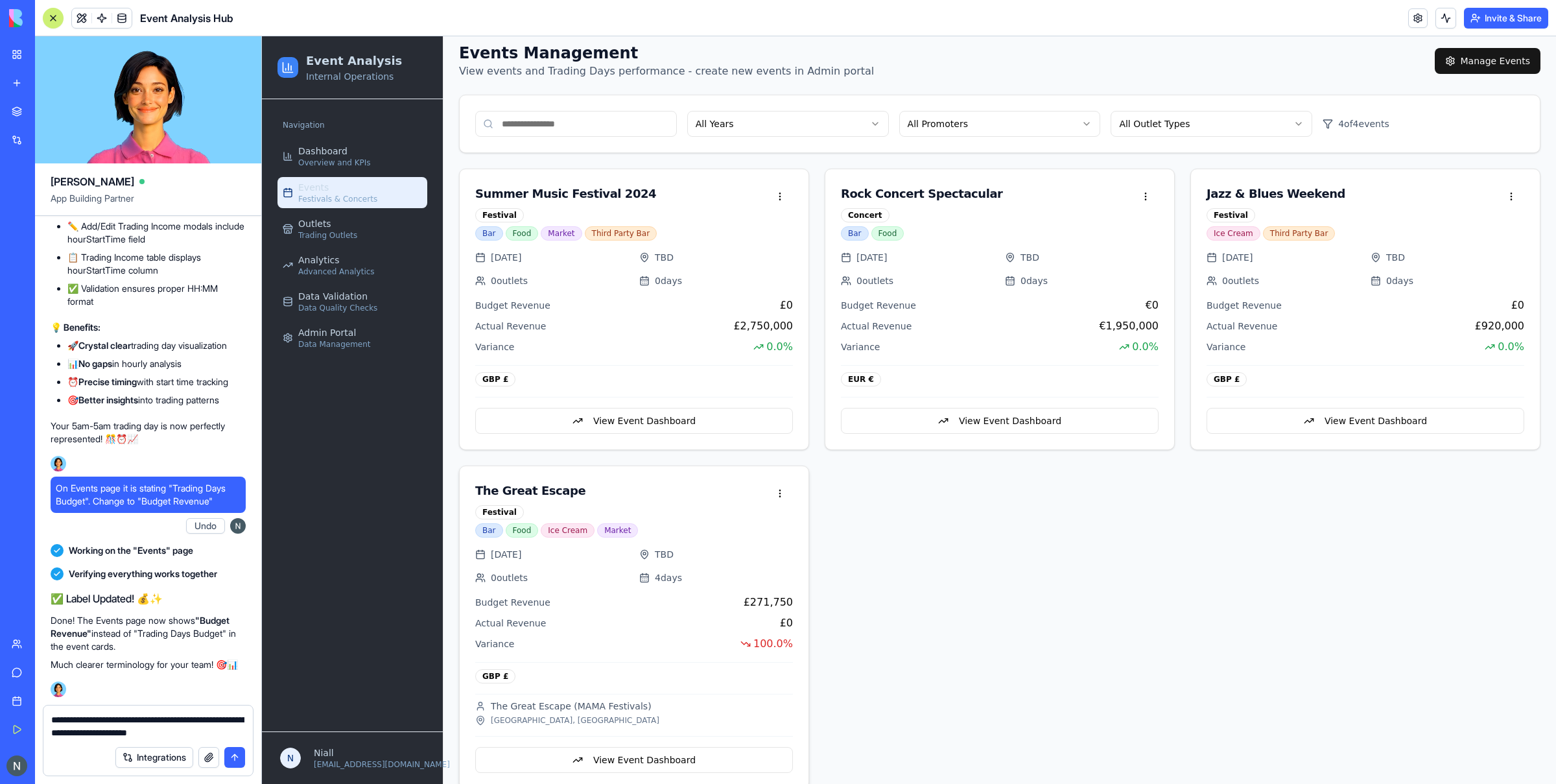
scroll to position [87, 0]
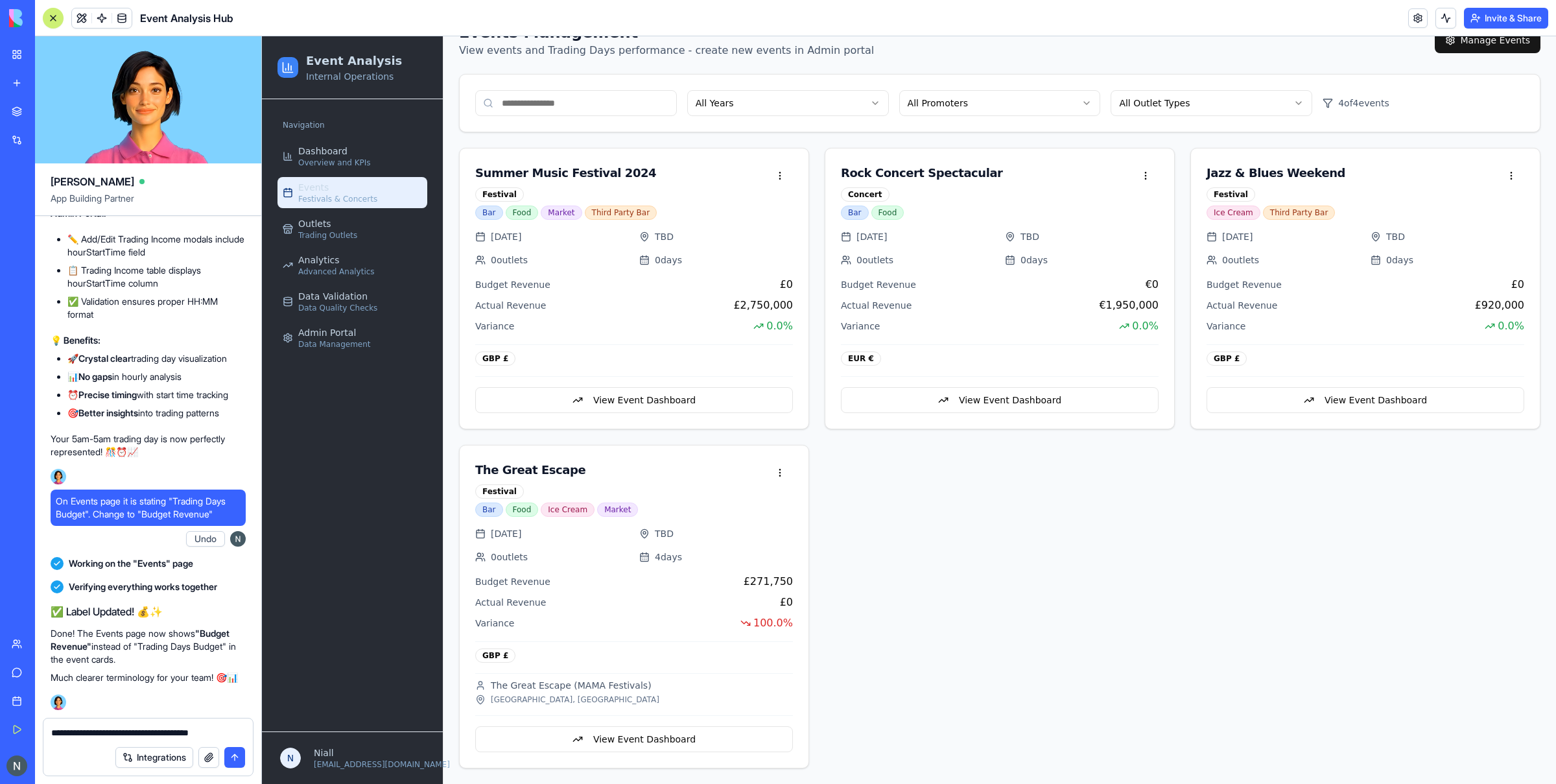
type textarea "**********"
type textarea "*"
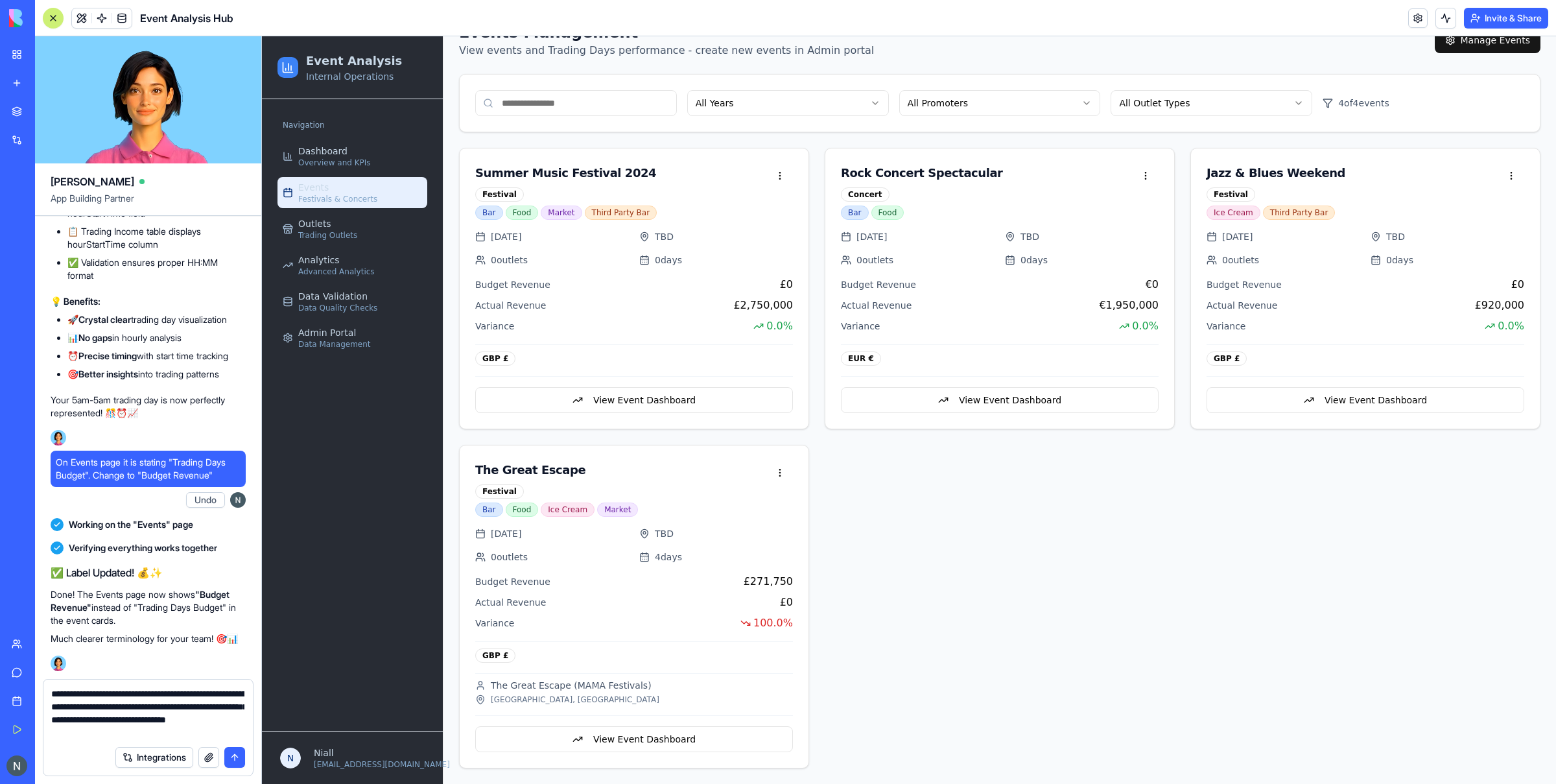
type textarea "**********"
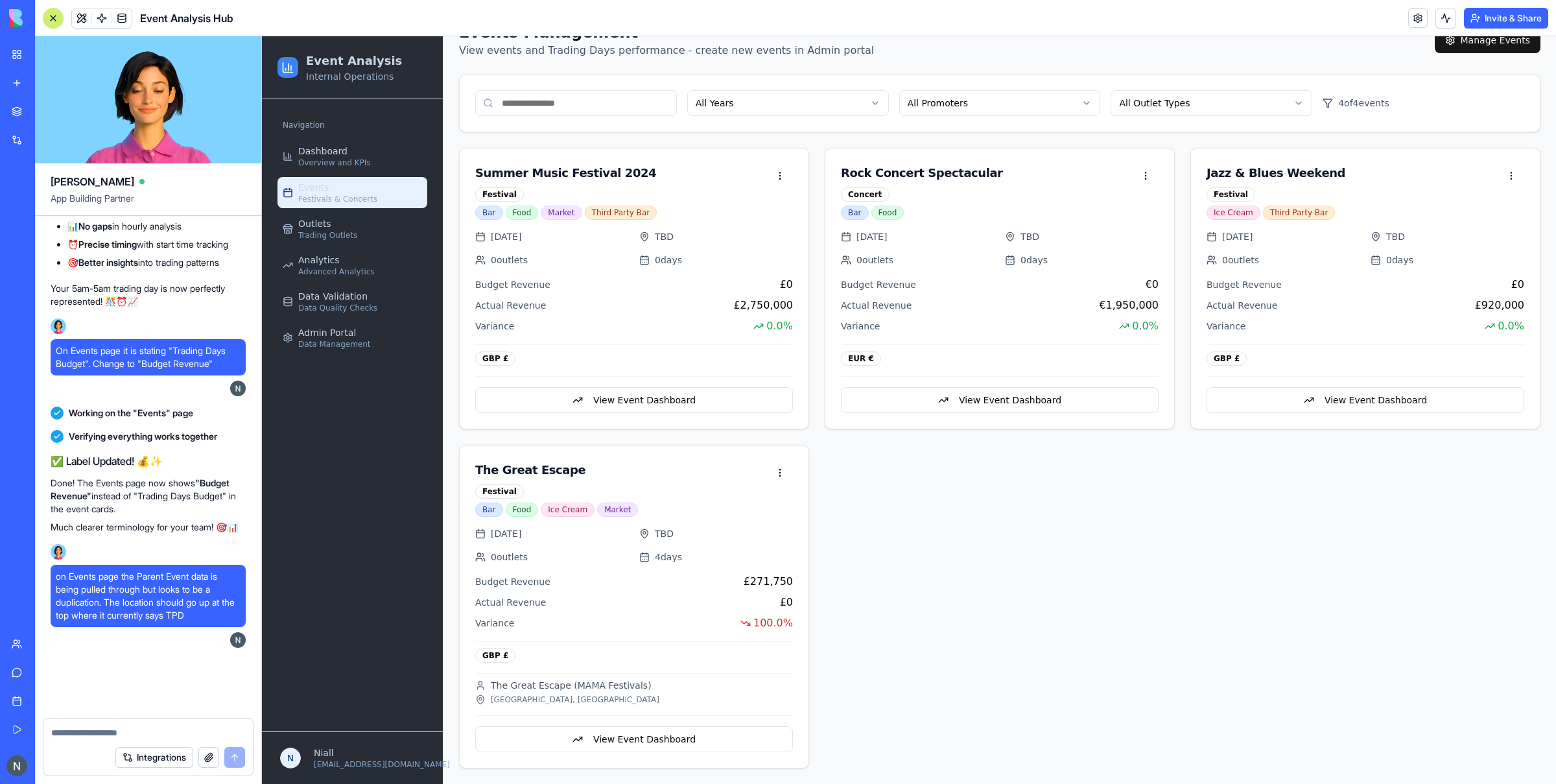
scroll to position [72781, 0]
